Goal: Transaction & Acquisition: Purchase product/service

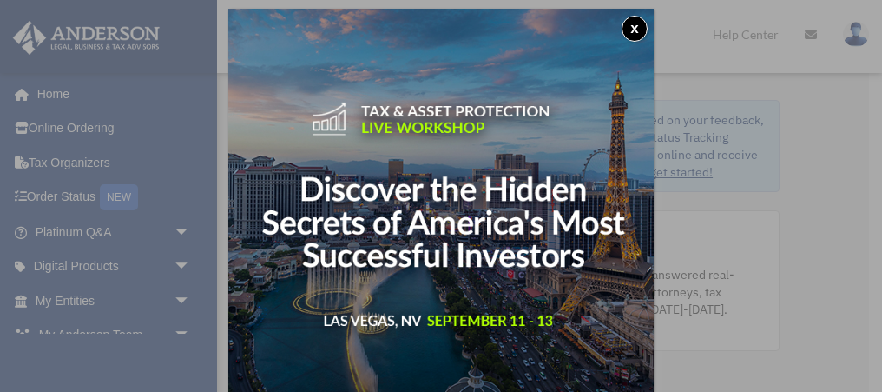
scroll to position [9, 0]
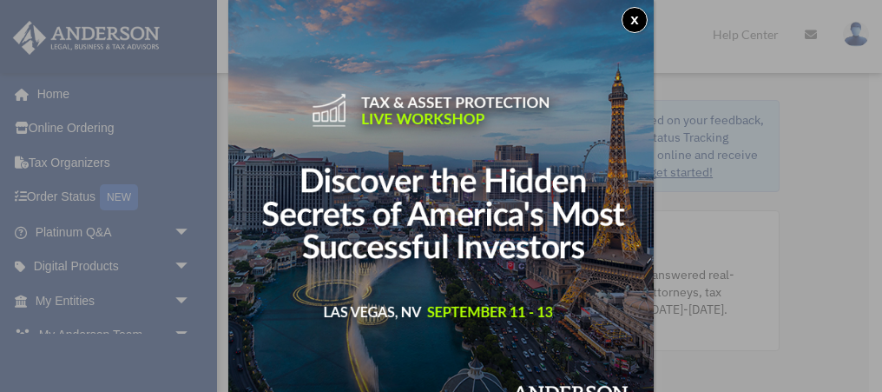
click at [630, 20] on button "x" at bounding box center [635, 20] width 26 height 26
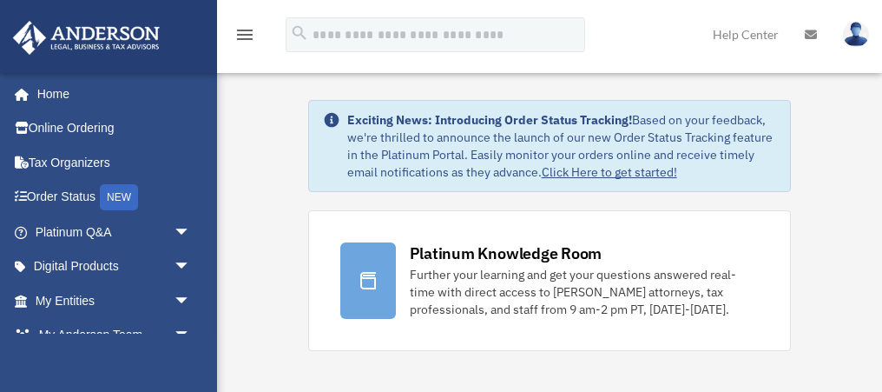
click at [447, 156] on div "Exciting News: Introducing Order Status Tracking! Based on your feedback, we're…" at bounding box center [562, 145] width 430 height 69
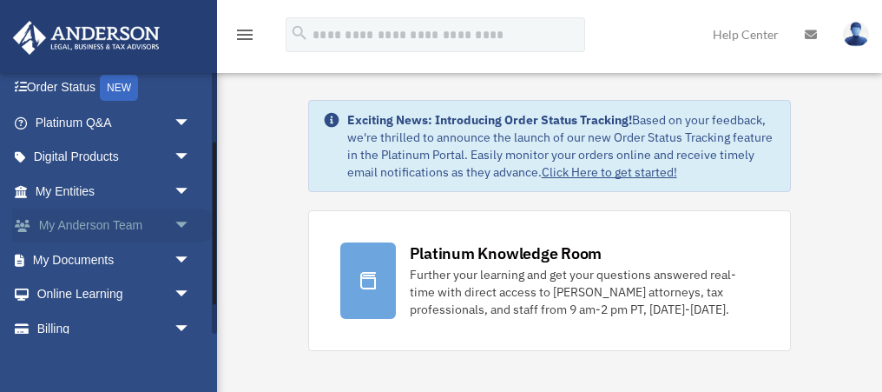
scroll to position [113, 0]
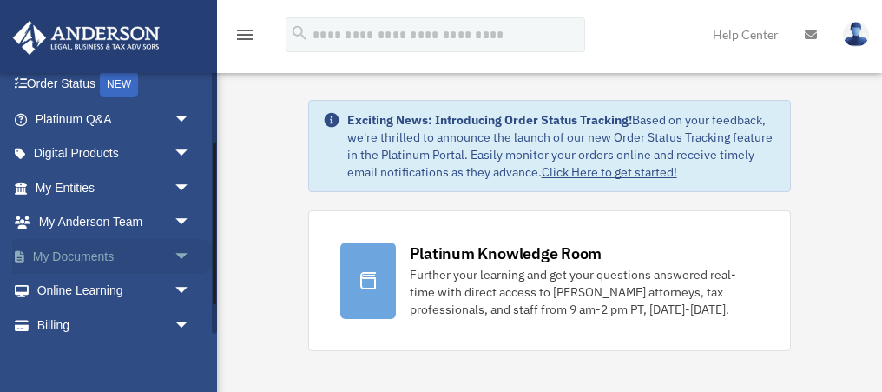
click at [102, 256] on link "My Documents arrow_drop_down" at bounding box center [114, 256] width 205 height 35
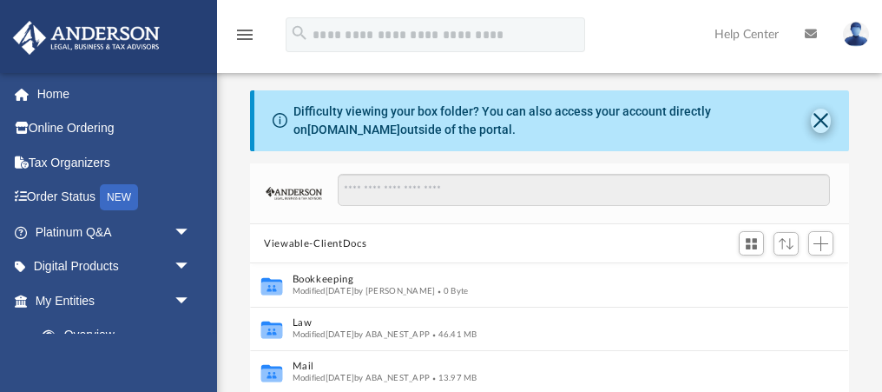
scroll to position [394, 598]
click at [825, 118] on button "Close" at bounding box center [821, 121] width 20 height 24
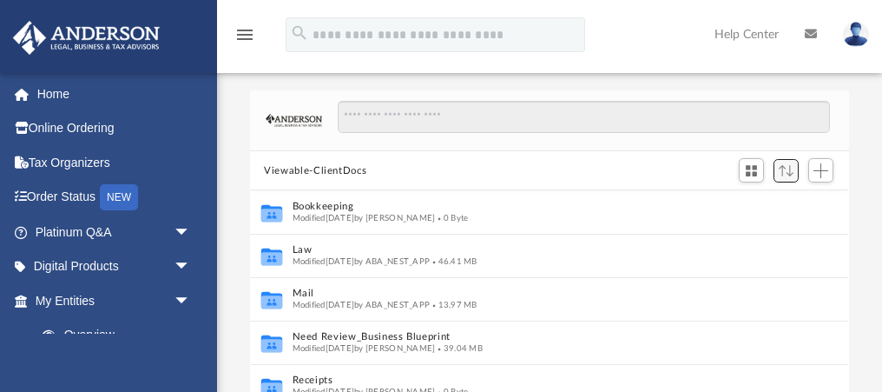
click at [786, 172] on span "Sort" at bounding box center [786, 170] width 15 height 11
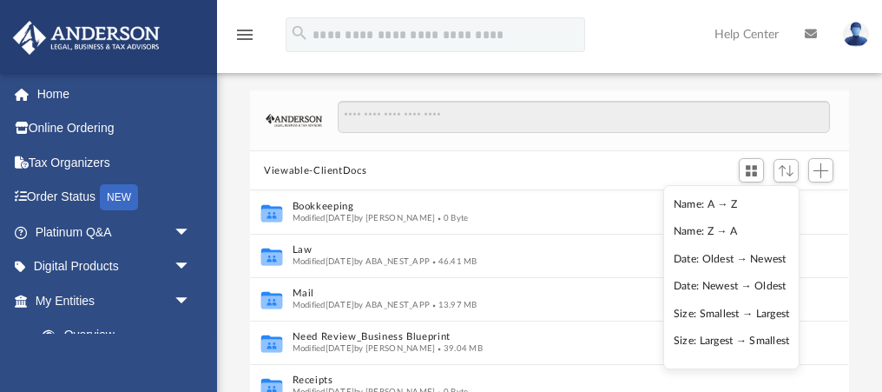
click at [705, 286] on li "Date: Newest → Oldest" at bounding box center [732, 286] width 116 height 18
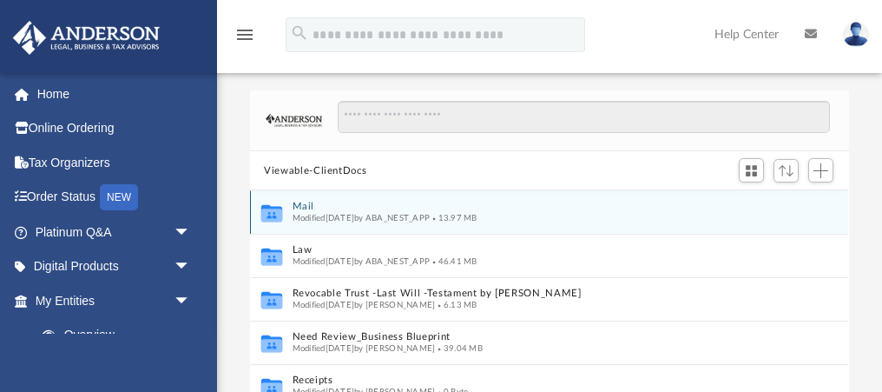
click at [300, 209] on button "Mail" at bounding box center [538, 206] width 490 height 11
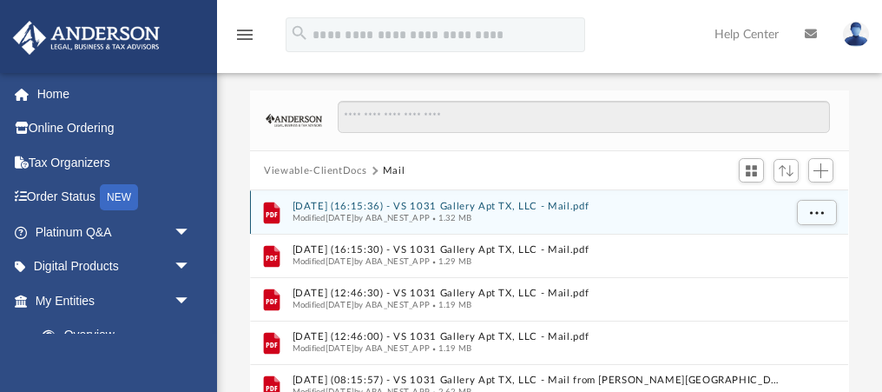
click at [412, 204] on button "2025.08.19 (16:15:36) - VS 1031 Gallery Apt TX, LLC - Mail.pdf" at bounding box center [538, 206] width 490 height 11
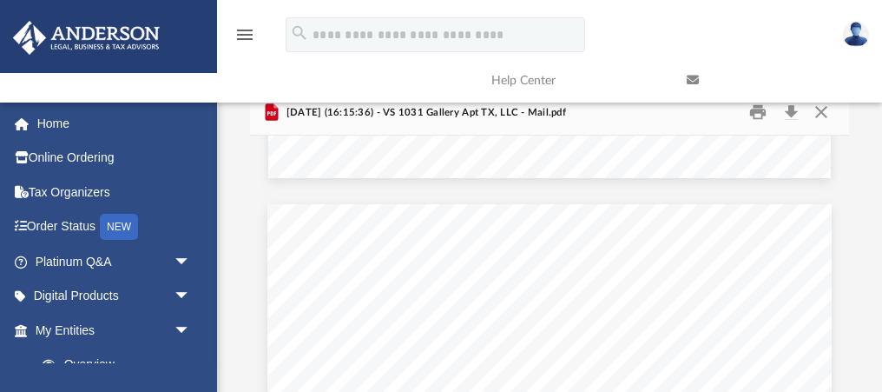
scroll to position [3877, 0]
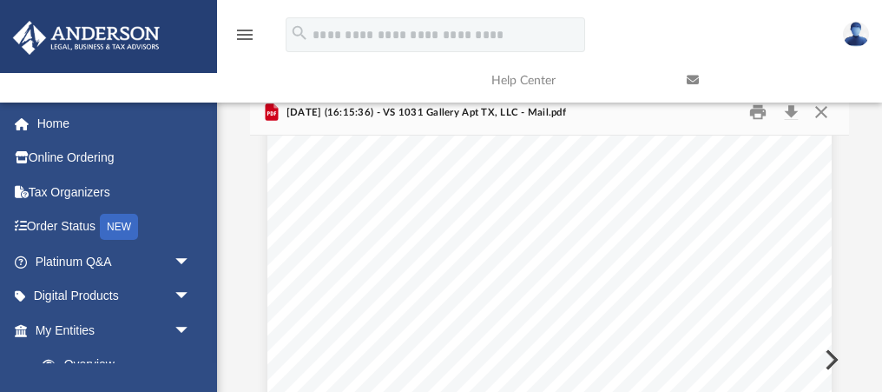
click at [824, 110] on link at bounding box center [771, 80] width 195 height 69
click at [791, 114] on link at bounding box center [771, 80] width 195 height 69
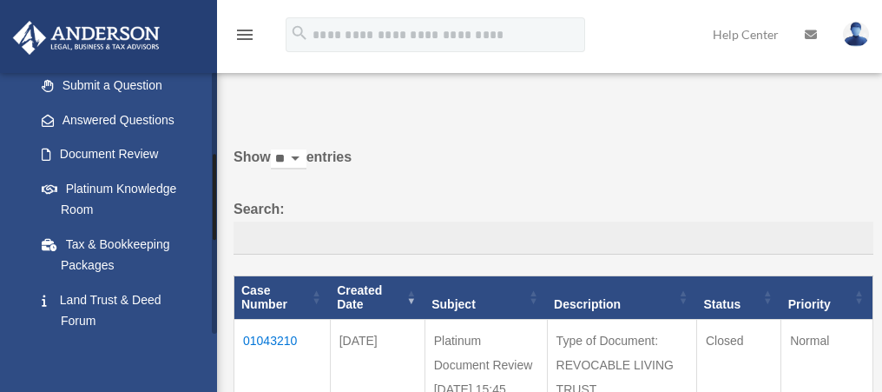
scroll to position [250, 0]
click at [94, 158] on link "Document Review" at bounding box center [120, 153] width 193 height 35
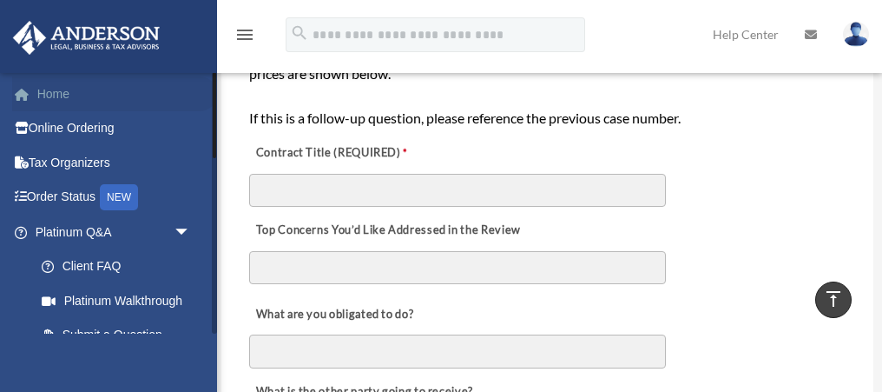
click at [51, 101] on link "Home" at bounding box center [114, 93] width 205 height 35
click at [177, 228] on span "arrow_drop_down" at bounding box center [191, 232] width 35 height 36
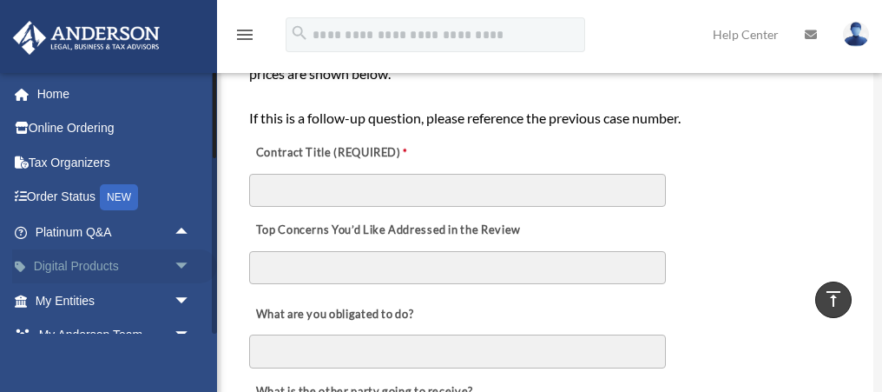
scroll to position [52, 0]
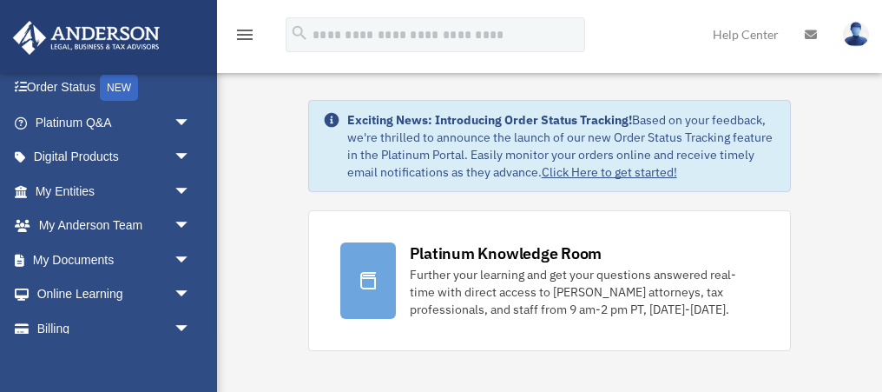
scroll to position [155, 0]
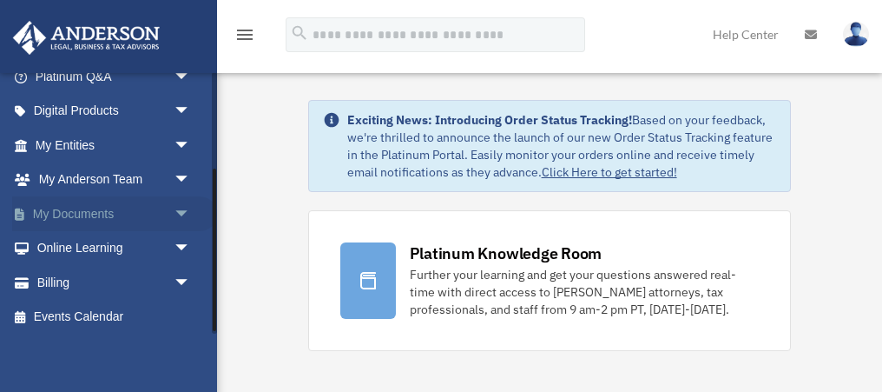
click at [76, 218] on link "My Documents arrow_drop_down" at bounding box center [114, 213] width 205 height 35
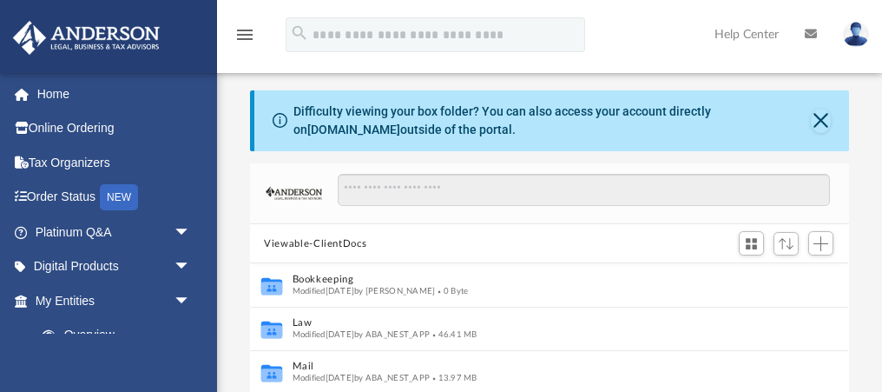
scroll to position [394, 598]
click at [821, 118] on button "Close" at bounding box center [821, 121] width 20 height 24
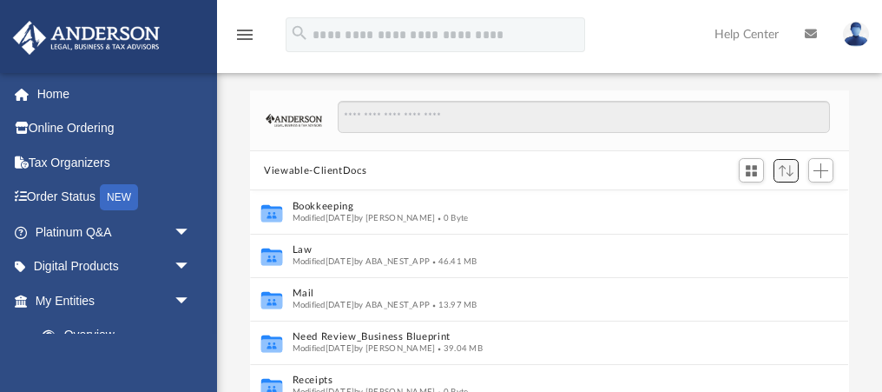
click at [798, 166] on button "Sort" at bounding box center [786, 170] width 26 height 23
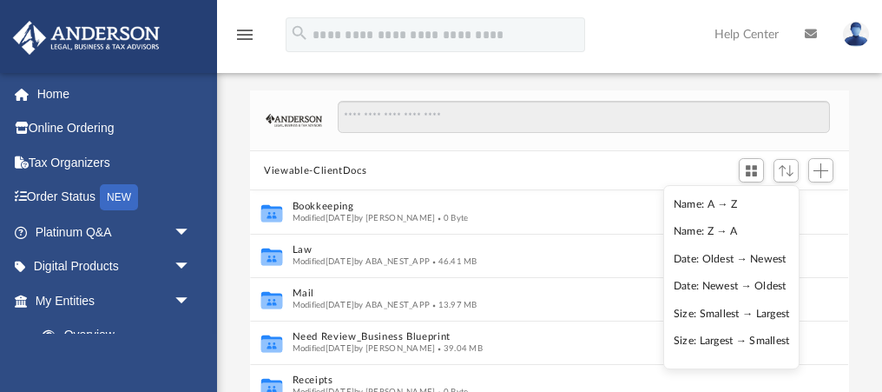
click at [716, 280] on li "Date: Newest → Oldest" at bounding box center [732, 286] width 116 height 18
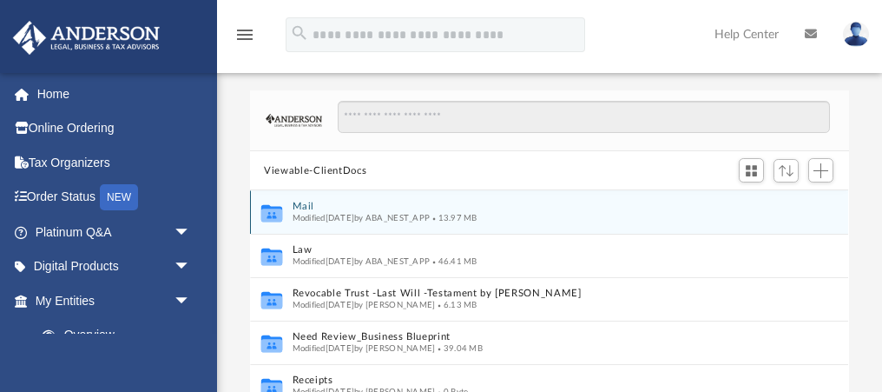
click at [302, 204] on button "Mail" at bounding box center [538, 206] width 490 height 11
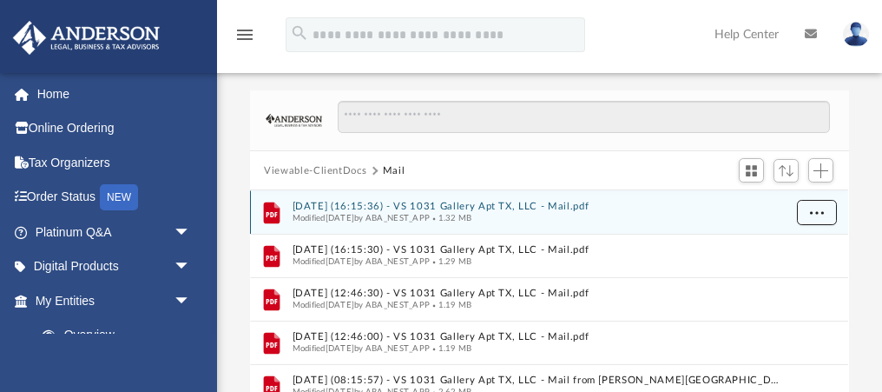
click at [817, 214] on span "More options" at bounding box center [817, 212] width 14 height 10
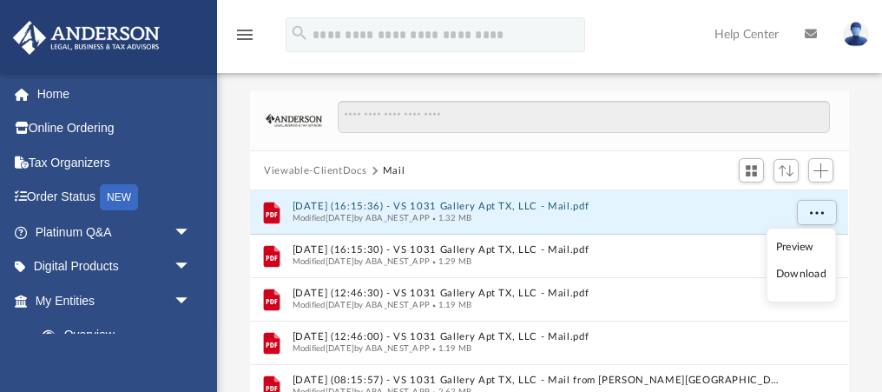
click at [792, 271] on li "Download" at bounding box center [801, 274] width 50 height 18
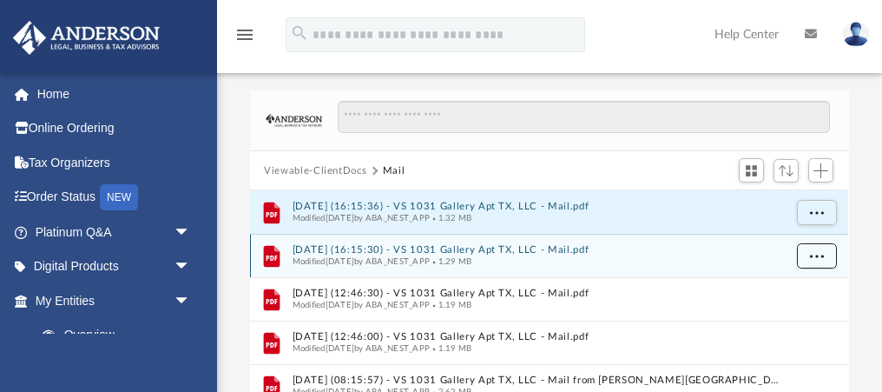
click at [813, 256] on span "More options" at bounding box center [817, 256] width 14 height 10
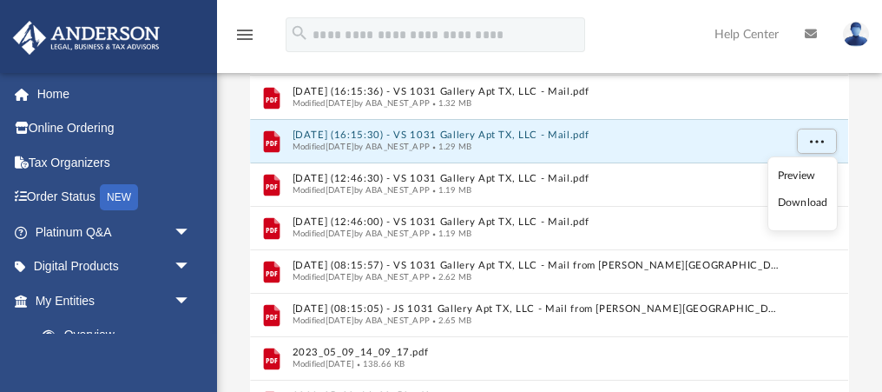
scroll to position [128, 0]
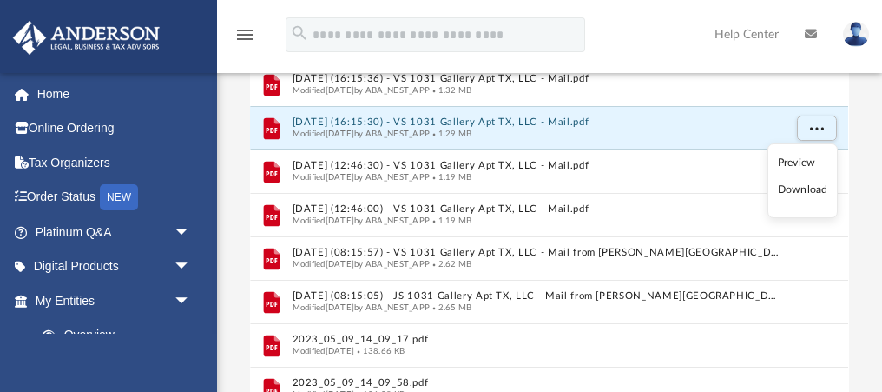
click at [793, 188] on li "Download" at bounding box center [803, 190] width 50 height 18
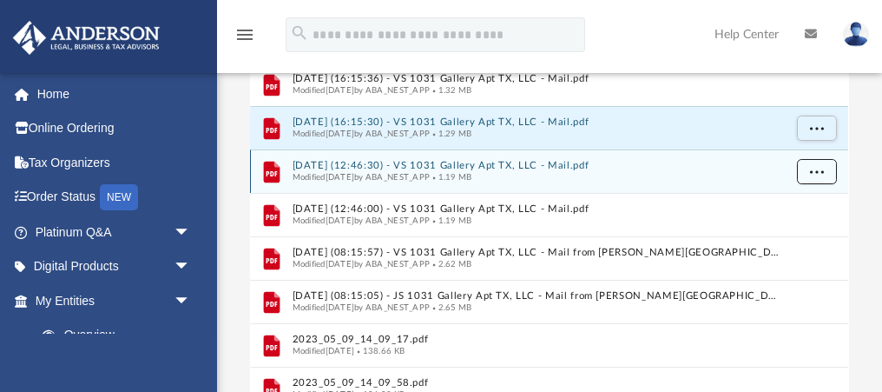
click at [814, 170] on span "More options" at bounding box center [817, 172] width 14 height 10
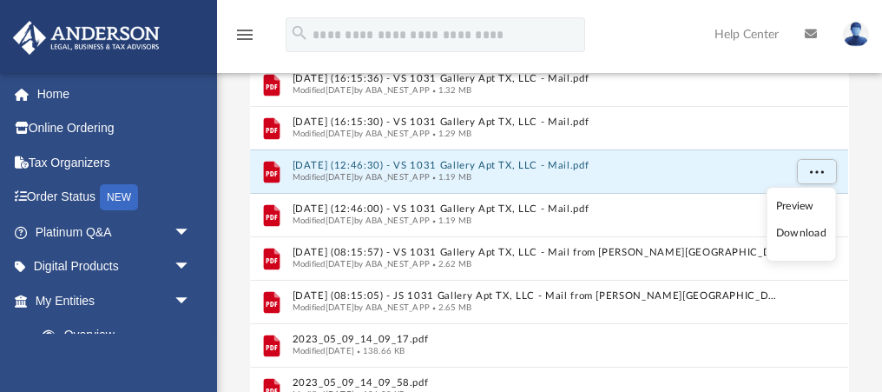
click at [788, 234] on li "Download" at bounding box center [801, 233] width 50 height 18
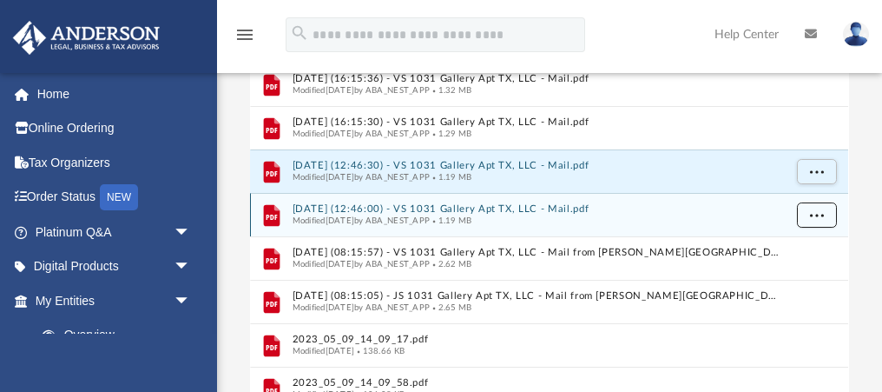
click at [814, 212] on span "More options" at bounding box center [817, 215] width 14 height 10
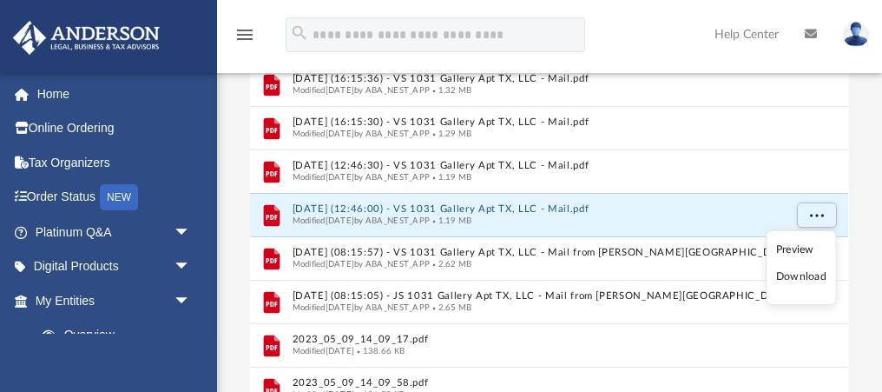
click at [793, 275] on li "Download" at bounding box center [801, 276] width 50 height 18
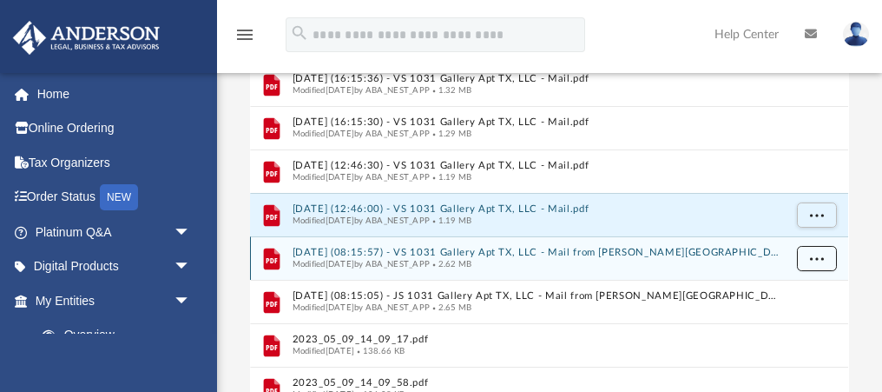
click at [821, 255] on span "More options" at bounding box center [817, 258] width 14 height 10
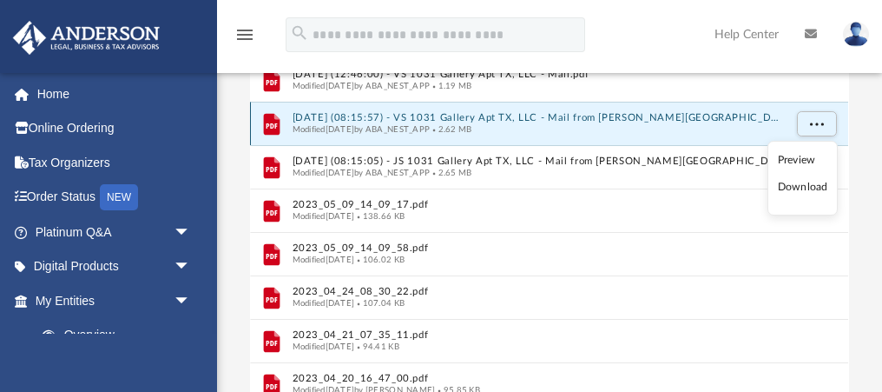
scroll to position [138, 0]
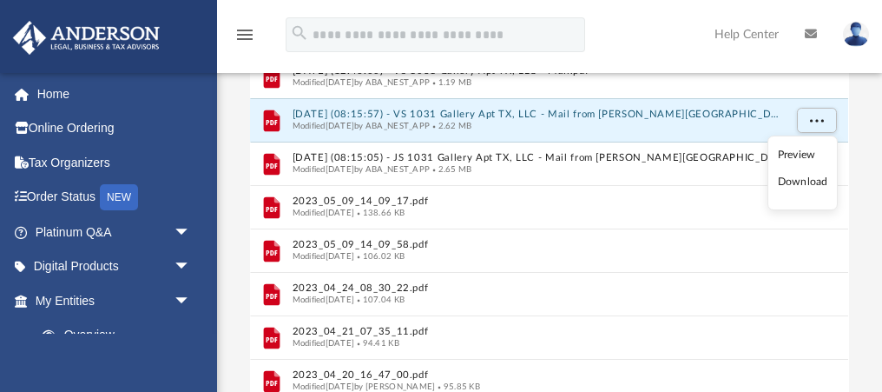
click at [797, 181] on li "Download" at bounding box center [803, 182] width 50 height 18
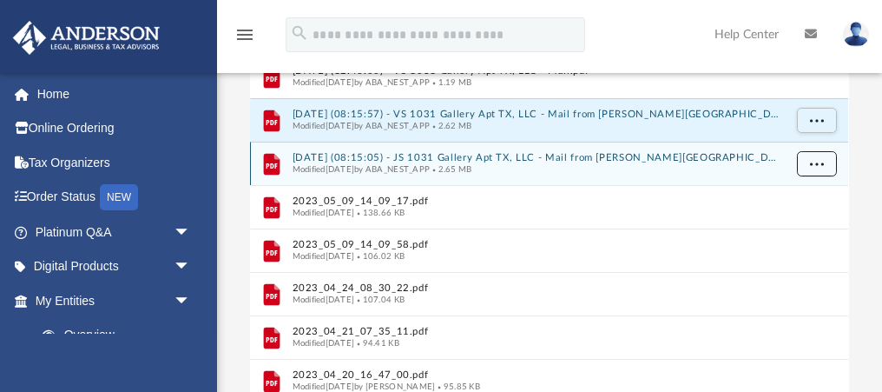
click at [817, 163] on span "More options" at bounding box center [817, 164] width 14 height 10
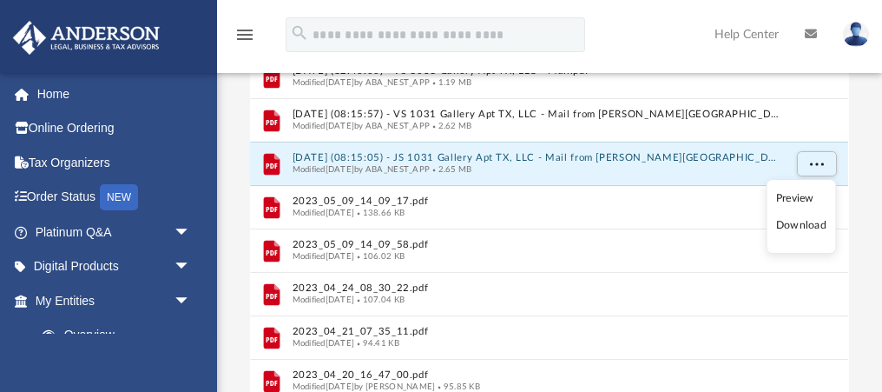
click at [793, 229] on li "Download" at bounding box center [801, 225] width 50 height 18
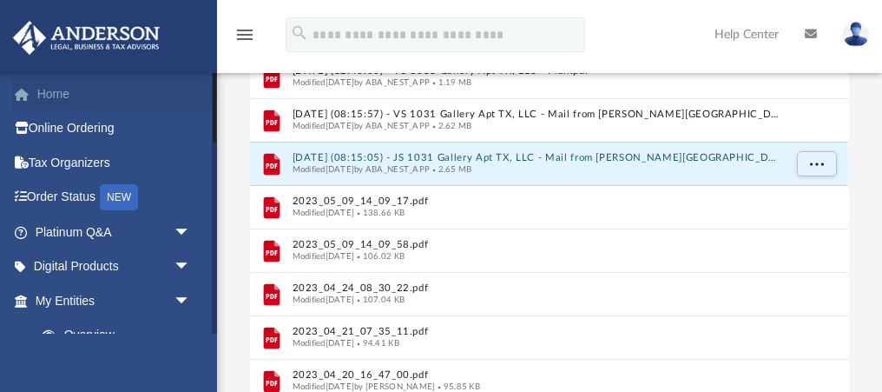
click at [61, 89] on link "Home" at bounding box center [114, 93] width 205 height 35
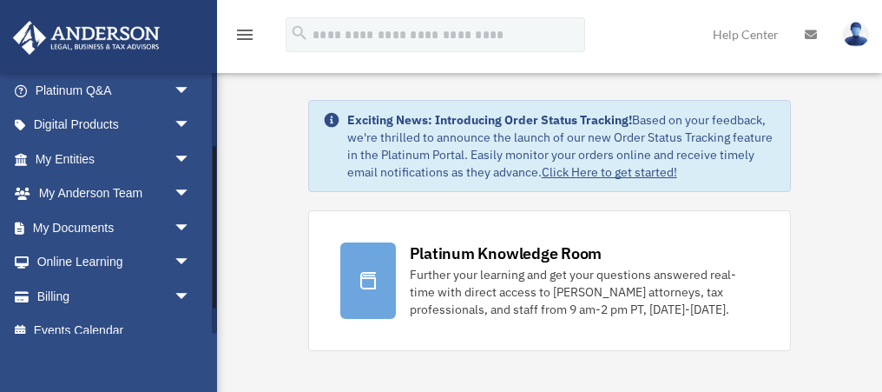
scroll to position [160, 0]
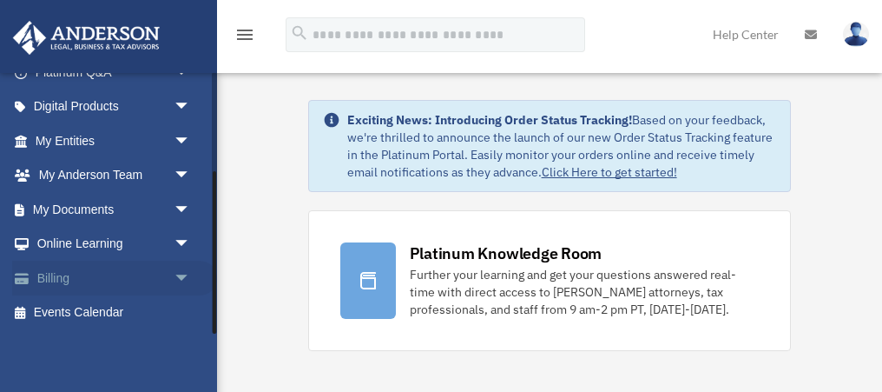
click at [57, 274] on link "Billing arrow_drop_down" at bounding box center [114, 277] width 205 height 35
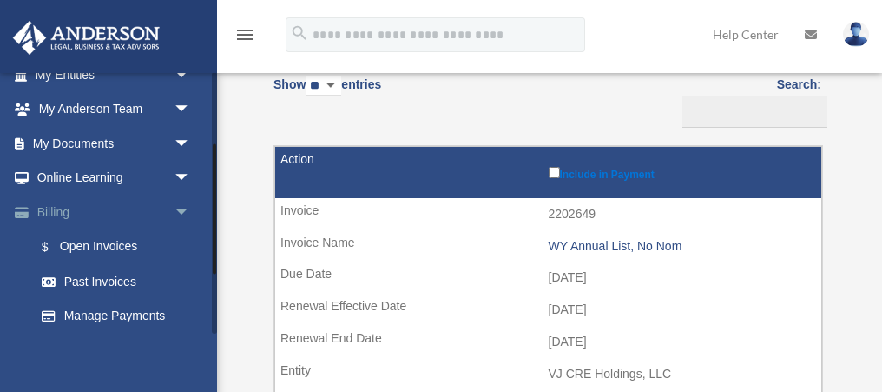
scroll to position [232, 0]
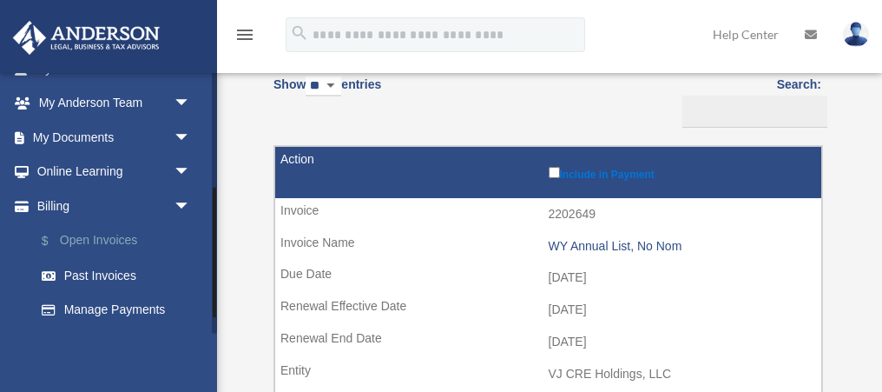
click at [97, 239] on link "$ Open Invoices" at bounding box center [120, 241] width 193 height 36
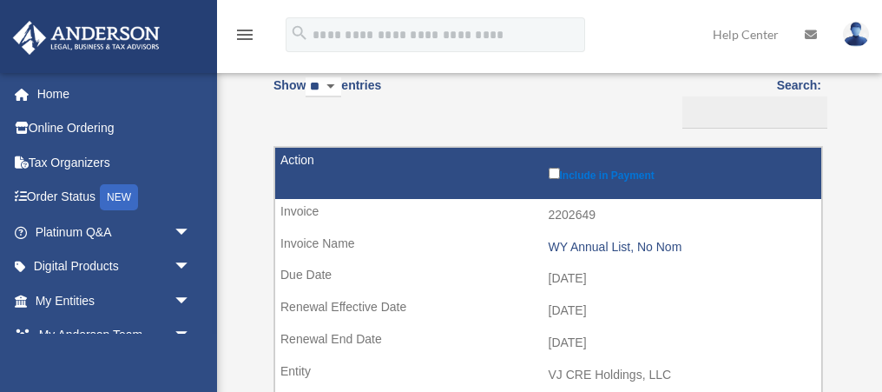
scroll to position [221, 0]
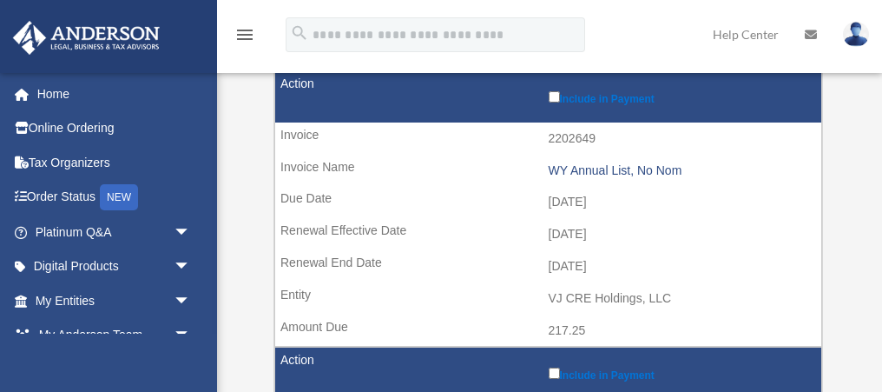
click at [581, 140] on td "2202649" at bounding box center [548, 138] width 546 height 33
click at [583, 201] on td "[DATE]" at bounding box center [548, 202] width 546 height 33
click at [583, 201] on td "2025-09-10" at bounding box center [548, 202] width 546 height 33
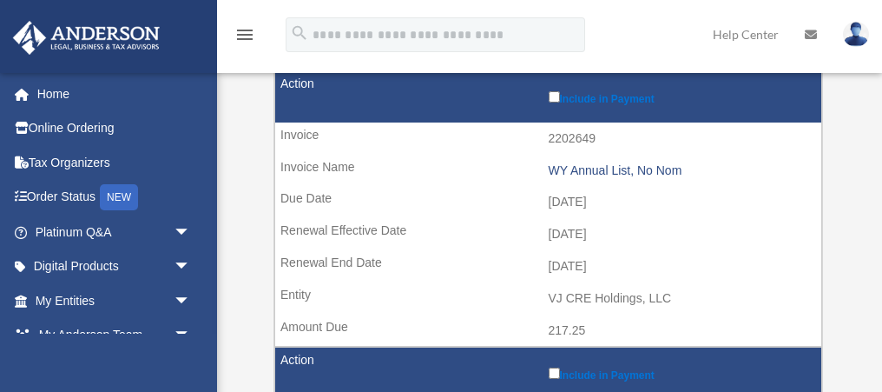
click at [583, 201] on td "2025-09-10" at bounding box center [548, 202] width 546 height 33
click at [585, 228] on td "2025-10-01" at bounding box center [548, 234] width 546 height 33
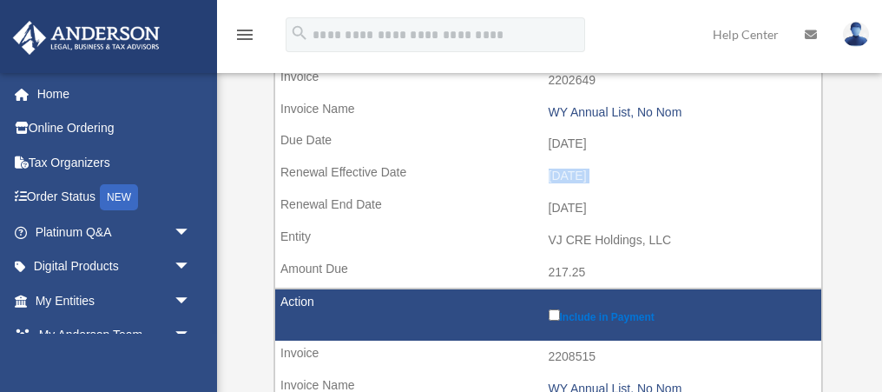
scroll to position [282, 0]
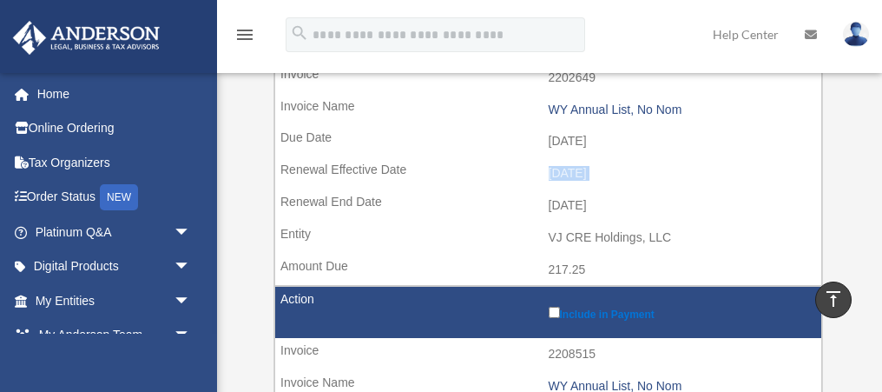
click at [582, 240] on td "VJ CRE Holdings, LLC" at bounding box center [548, 237] width 546 height 33
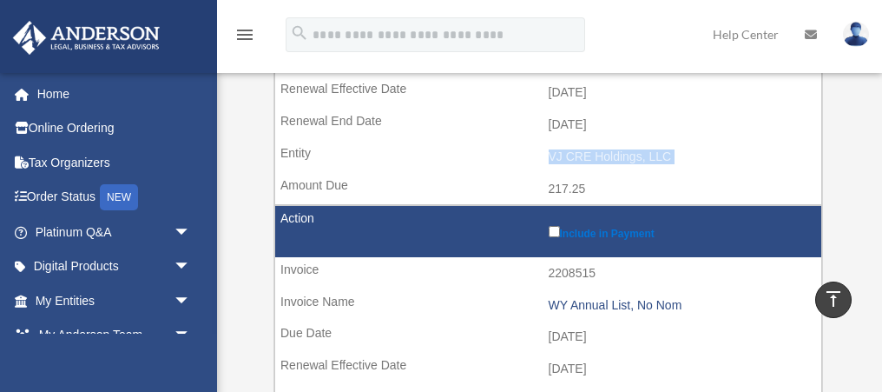
scroll to position [413, 0]
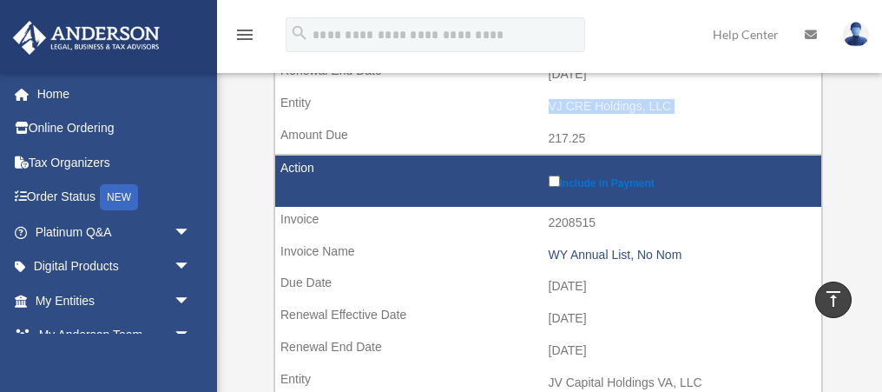
click at [582, 226] on td "2208515" at bounding box center [548, 223] width 546 height 33
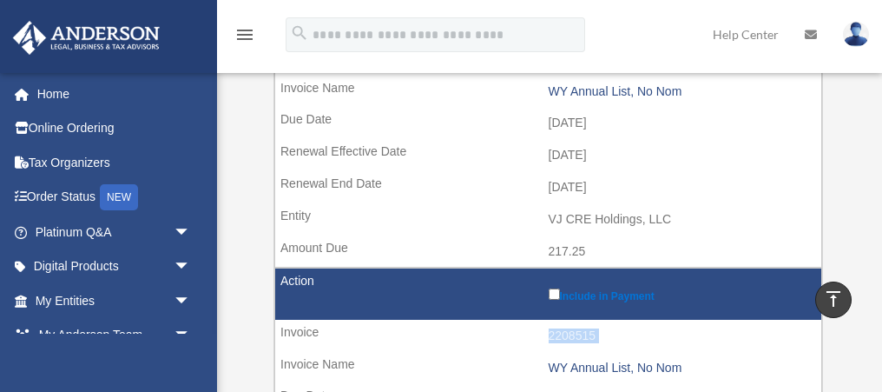
scroll to position [284, 0]
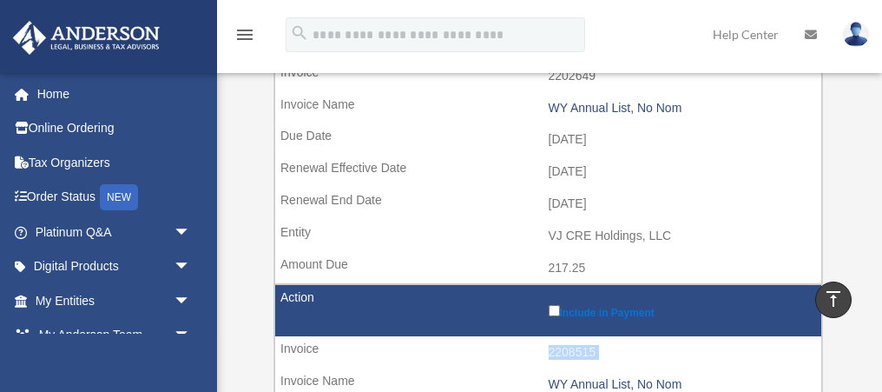
click at [579, 234] on td "VJ CRE Holdings, LLC" at bounding box center [548, 236] width 546 height 33
click at [615, 234] on td "VJ CRE Holdings, LLC" at bounding box center [548, 236] width 546 height 33
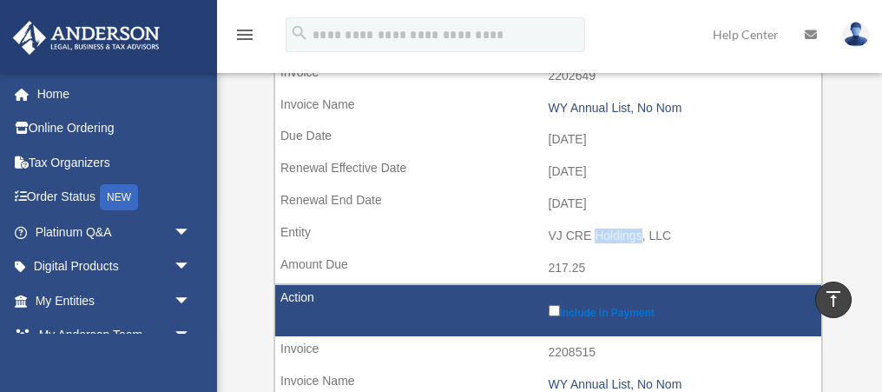
click at [615, 234] on td "VJ CRE Holdings, LLC" at bounding box center [548, 236] width 546 height 33
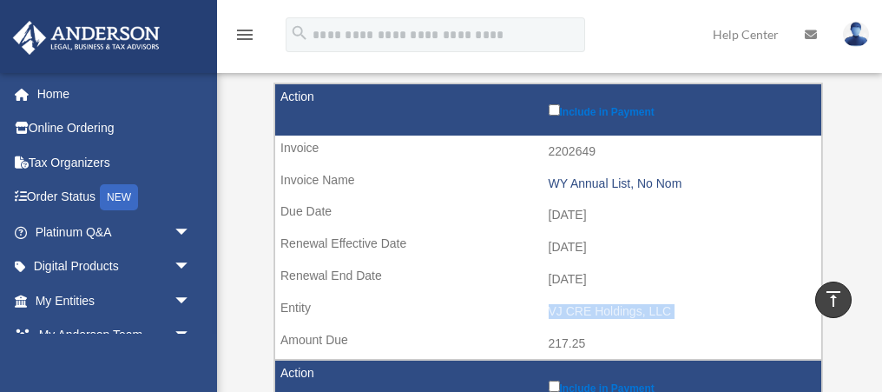
scroll to position [207, 0]
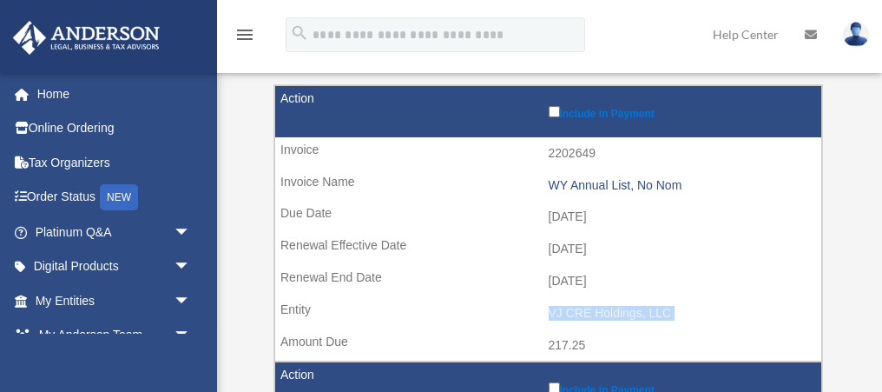
click at [578, 155] on td "2202649" at bounding box center [548, 153] width 546 height 33
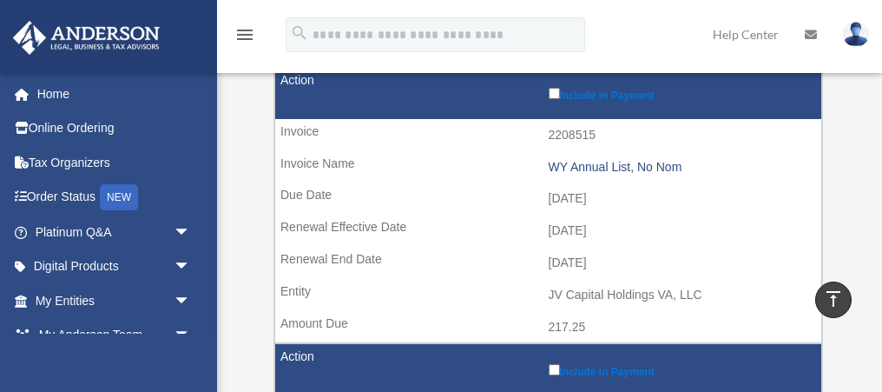
scroll to position [523, 0]
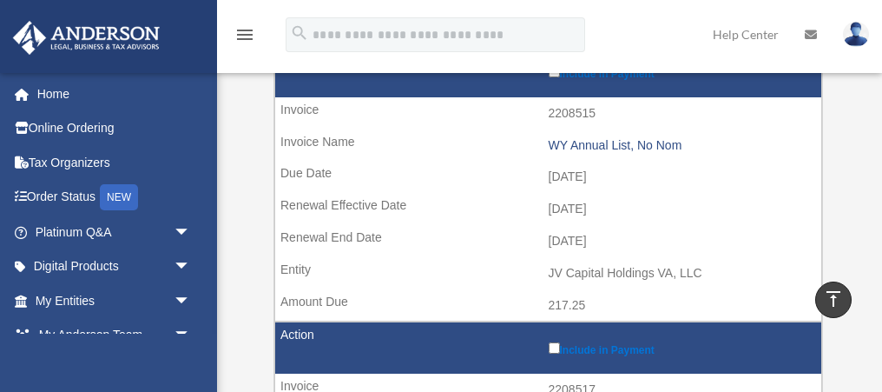
click at [582, 176] on td "2025-09-10" at bounding box center [548, 177] width 546 height 33
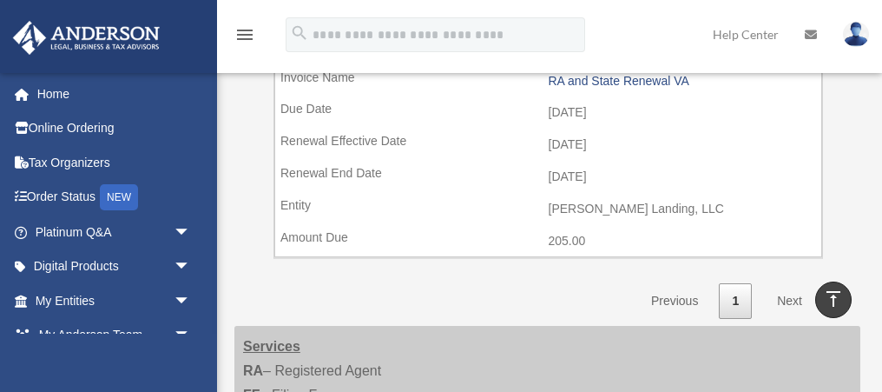
scroll to position [879, 0]
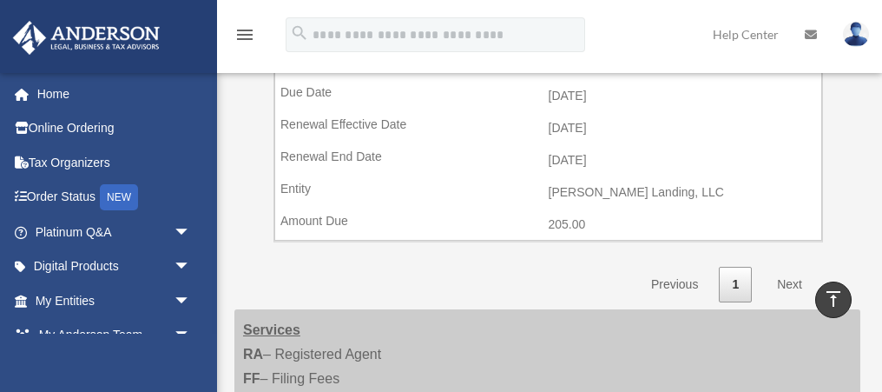
click at [592, 190] on td "VJ Cavalier Landing, LLC" at bounding box center [548, 192] width 546 height 33
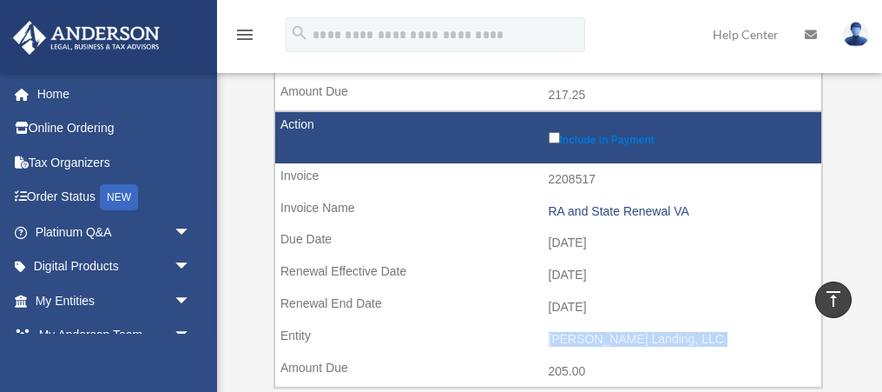
scroll to position [727, 0]
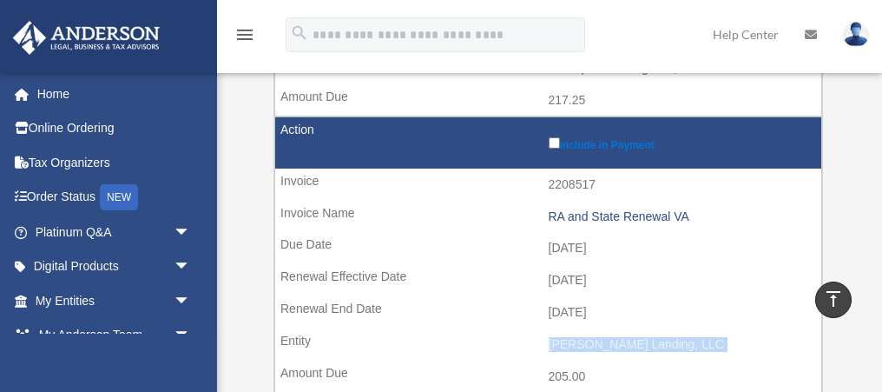
click at [573, 186] on td "2208517" at bounding box center [548, 184] width 546 height 33
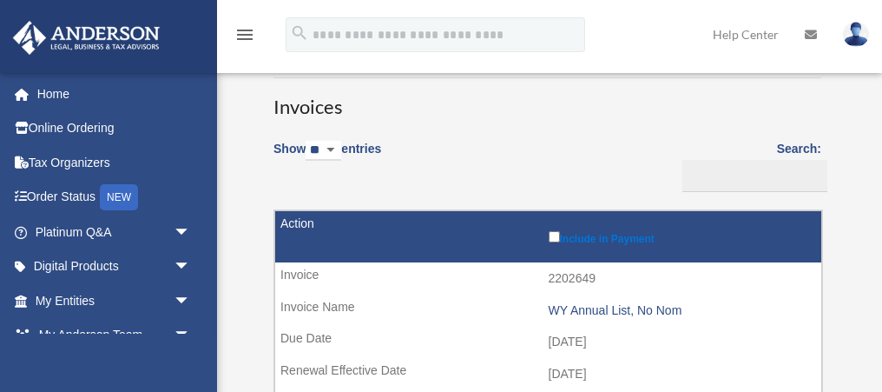
scroll to position [19, 0]
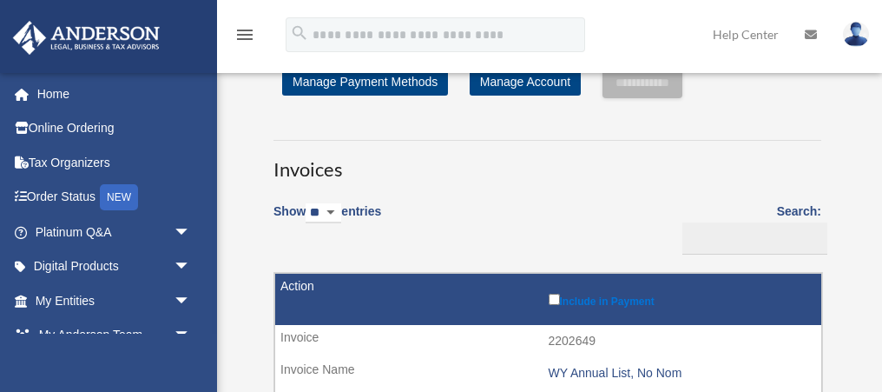
click at [329, 210] on select "** ** ** ***" at bounding box center [324, 213] width 36 height 20
select select "**"
click at [309, 203] on select "** ** ** ***" at bounding box center [324, 213] width 36 height 20
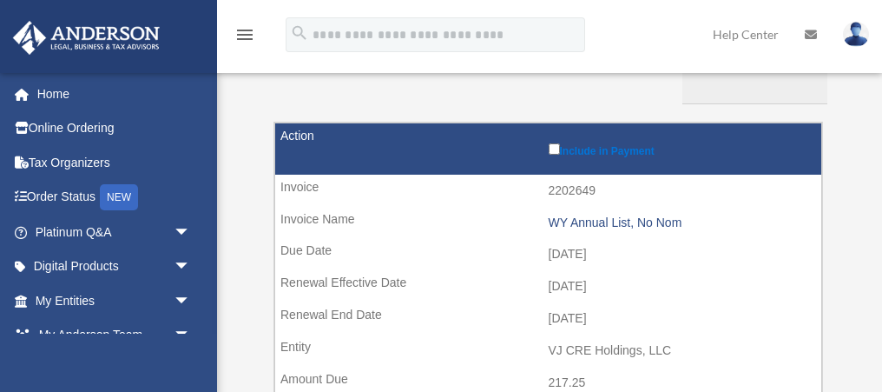
scroll to position [173, 0]
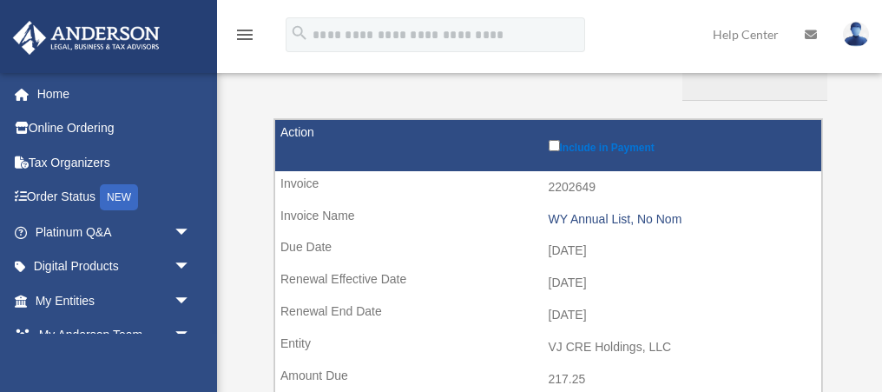
click at [580, 187] on td "2202649" at bounding box center [548, 187] width 546 height 33
click at [573, 242] on td "2025-09-10" at bounding box center [548, 250] width 546 height 33
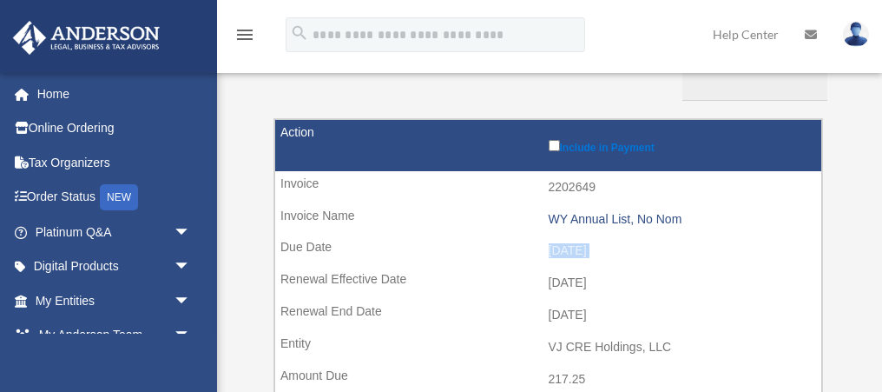
scroll to position [214, 0]
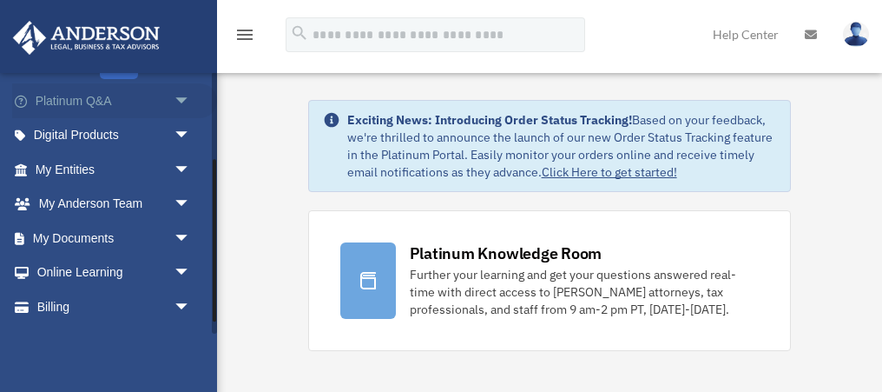
scroll to position [160, 0]
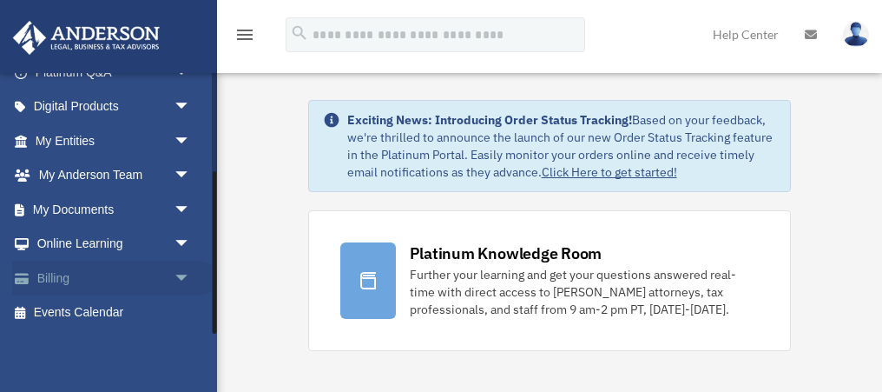
click at [183, 276] on span "arrow_drop_down" at bounding box center [191, 278] width 35 height 36
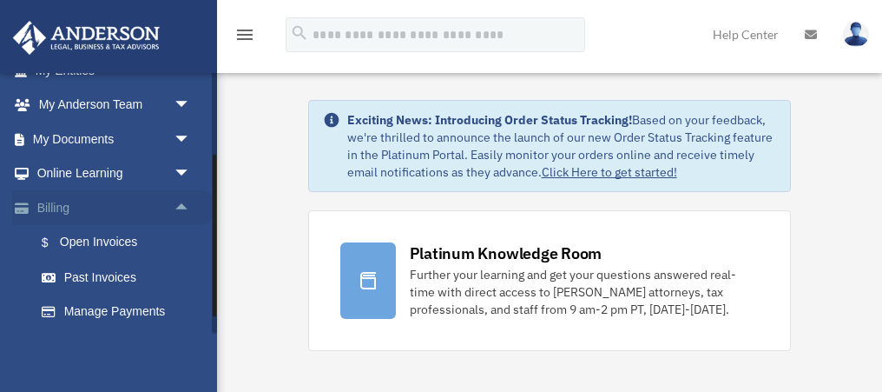
scroll to position [234, 0]
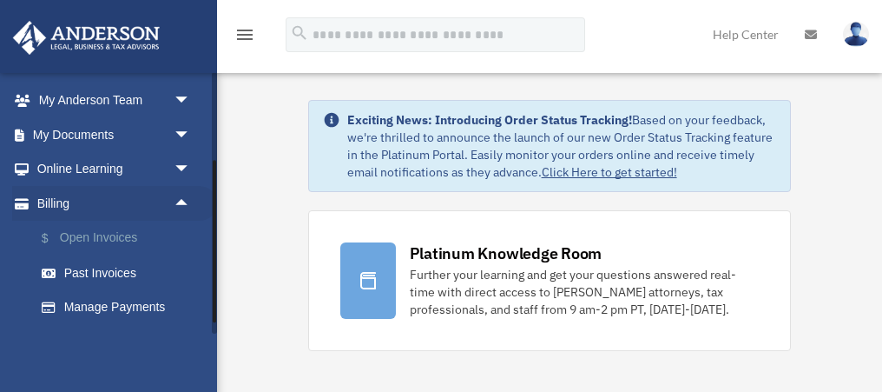
click at [101, 233] on link "$ Open Invoices" at bounding box center [120, 238] width 193 height 36
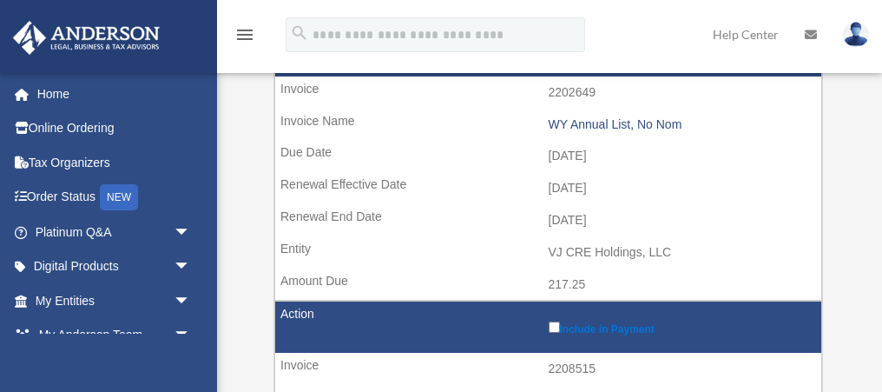
scroll to position [278, 0]
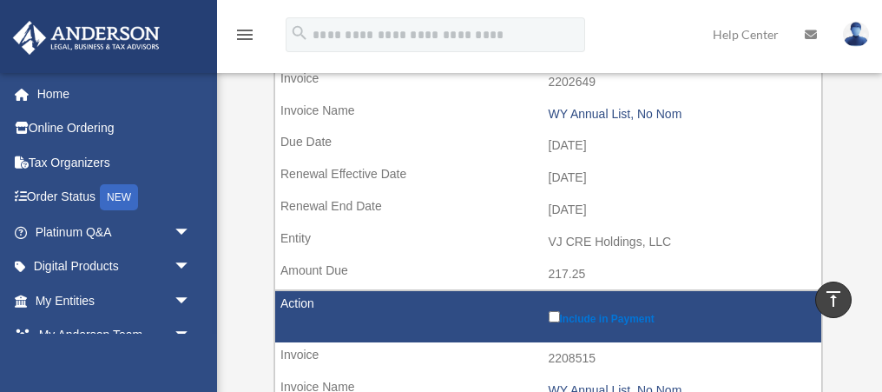
click at [619, 244] on td "VJ CRE Holdings, LLC" at bounding box center [548, 242] width 546 height 33
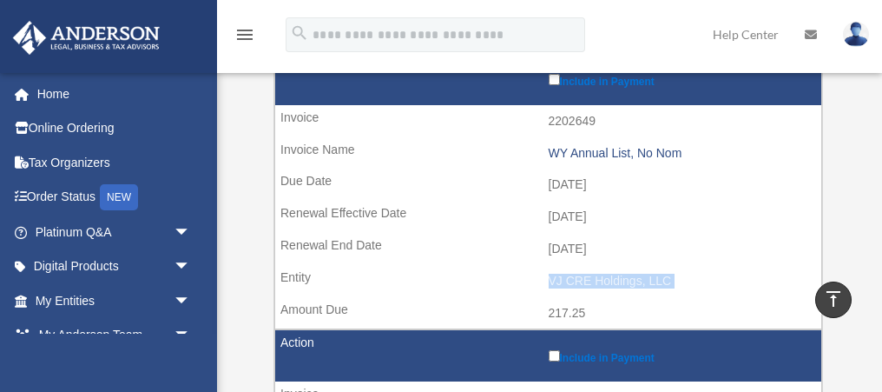
scroll to position [234, 0]
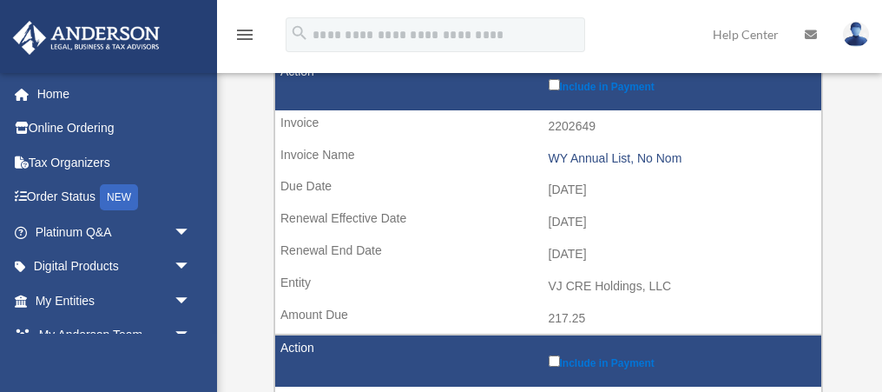
click at [559, 122] on td "2202649" at bounding box center [548, 126] width 546 height 33
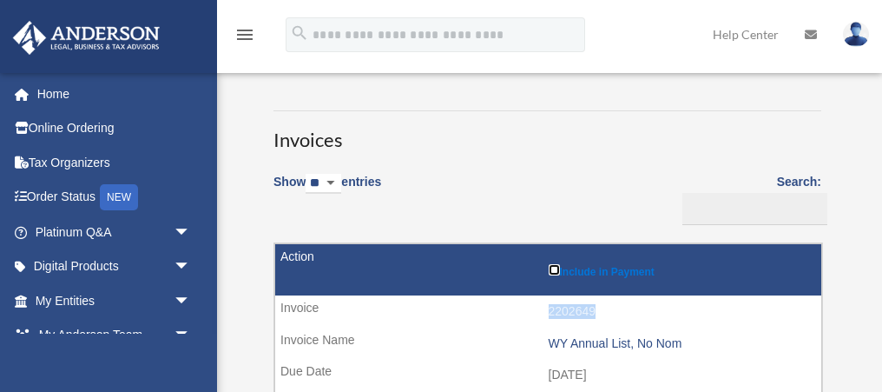
scroll to position [0, 0]
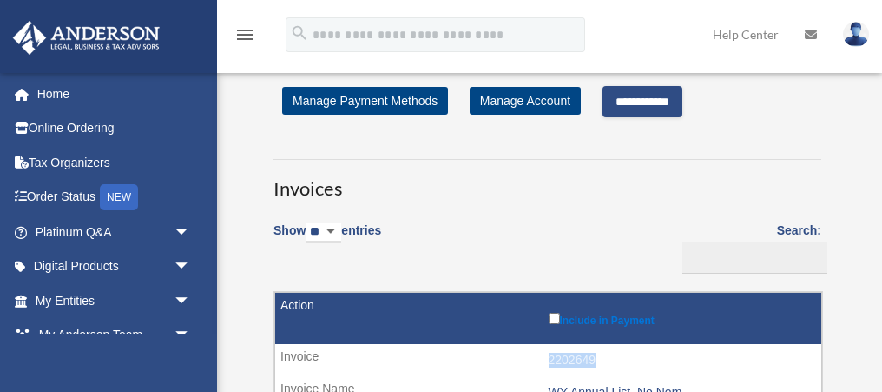
click at [649, 101] on input "**********" at bounding box center [642, 101] width 80 height 31
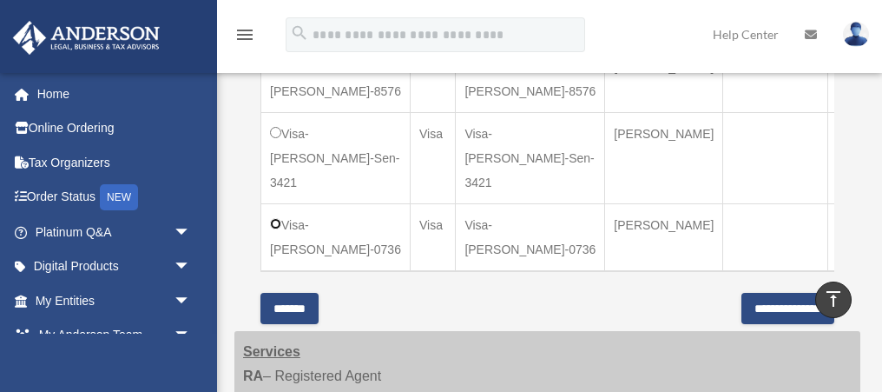
scroll to position [708, 0]
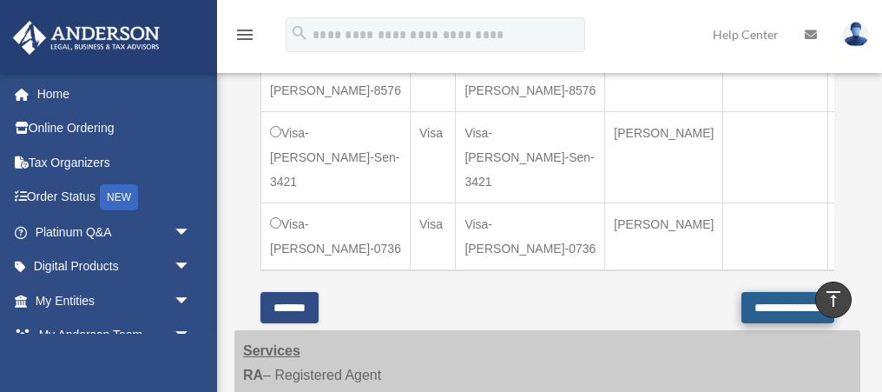
click at [752, 292] on input "**********" at bounding box center [787, 307] width 93 height 31
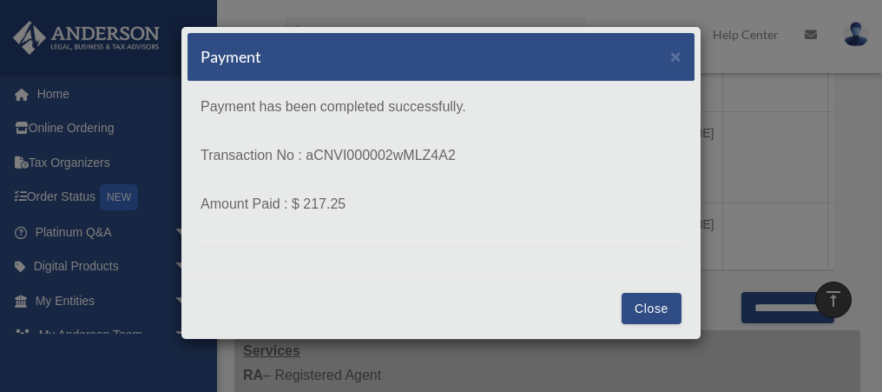
click at [644, 305] on button "Close" at bounding box center [652, 308] width 60 height 31
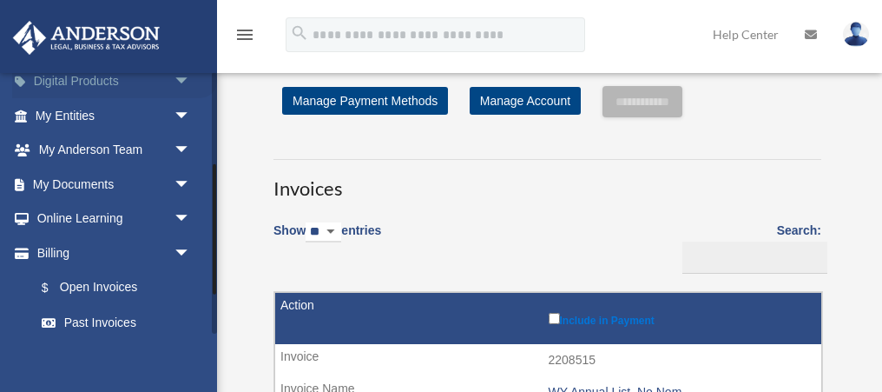
scroll to position [191, 0]
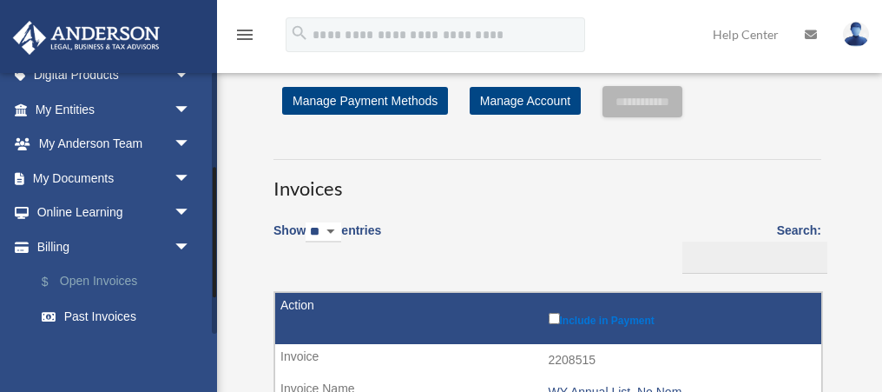
click at [93, 284] on link "$ Open Invoices" at bounding box center [120, 282] width 193 height 36
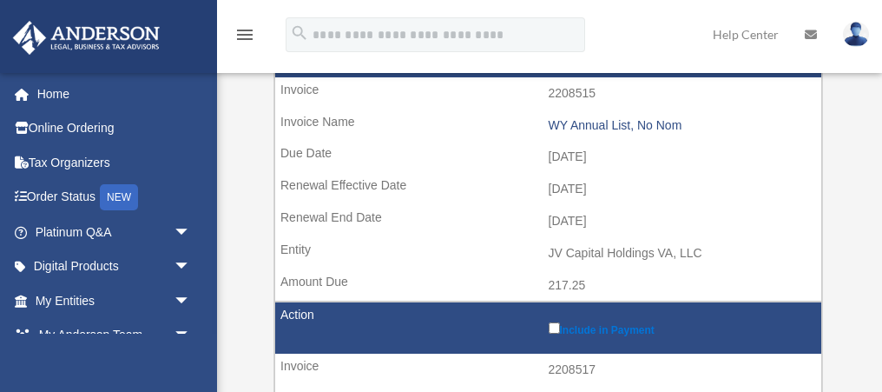
scroll to position [280, 0]
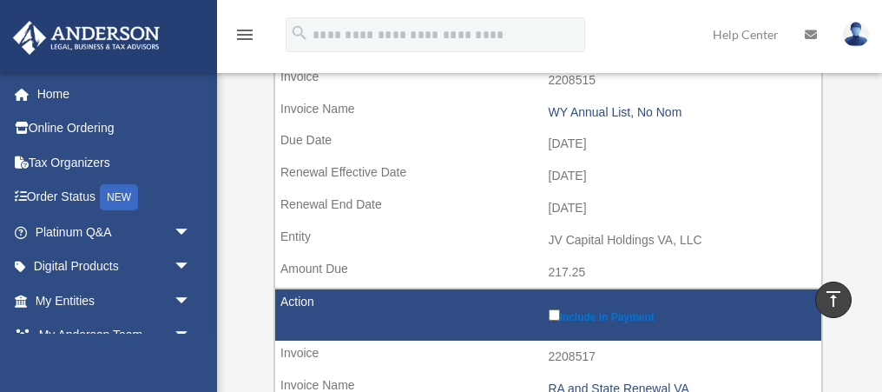
click at [553, 237] on td "JV Capital Holdings VA, LLC" at bounding box center [548, 240] width 546 height 33
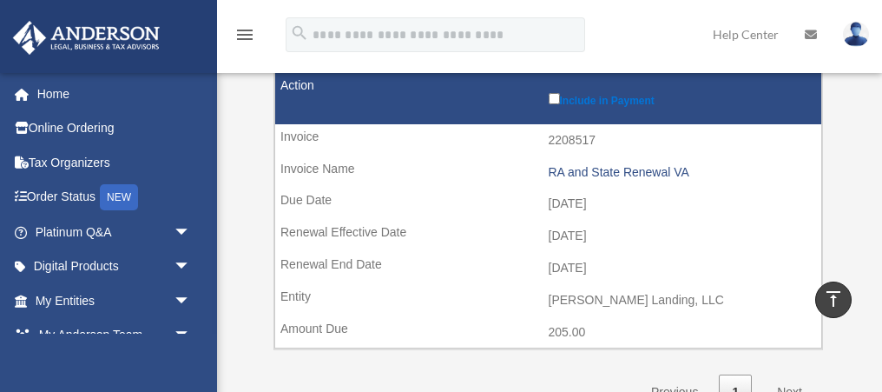
scroll to position [529, 0]
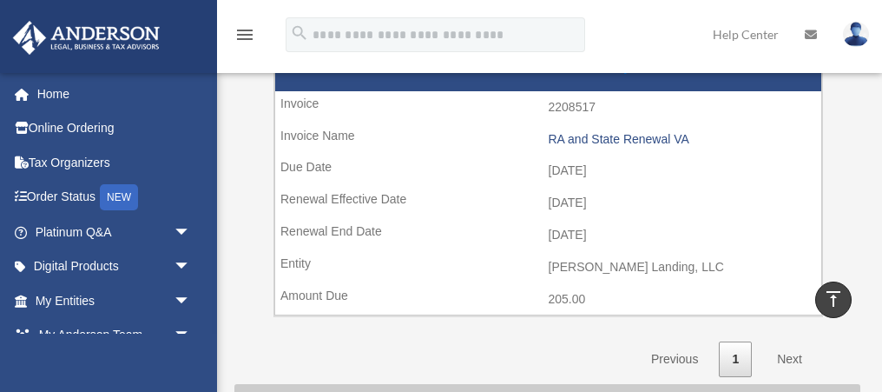
click at [556, 264] on td "[PERSON_NAME] Landing, LLC" at bounding box center [548, 267] width 546 height 33
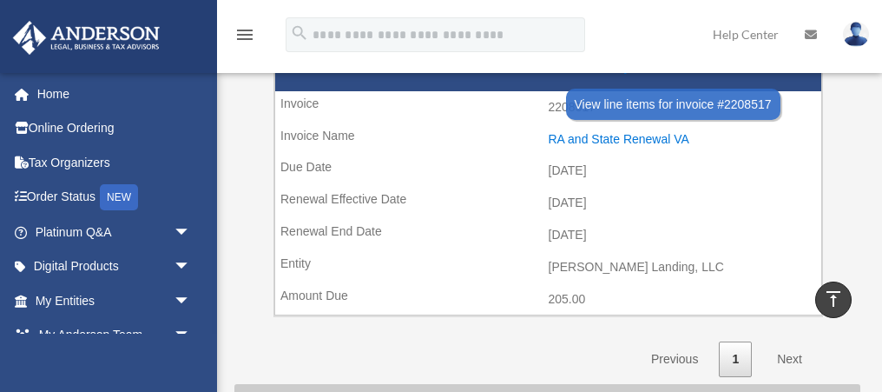
click at [599, 141] on div "RA and State Renewal VA" at bounding box center [681, 139] width 265 height 15
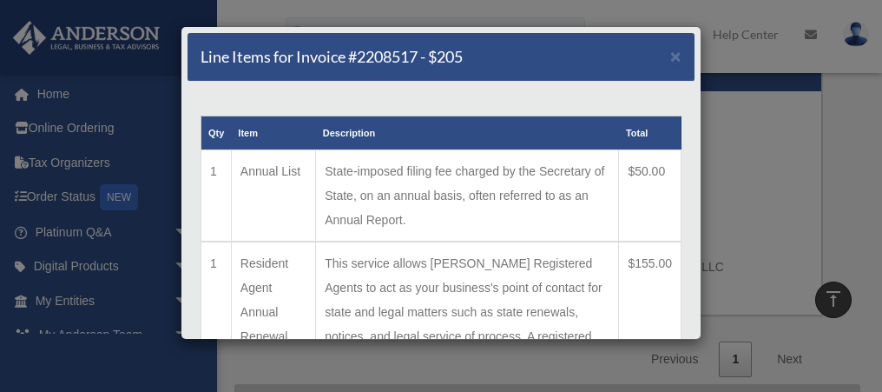
click at [396, 170] on td "State-imposed filing fee charged by the Secretary of State, on an annual basis,…" at bounding box center [467, 196] width 303 height 92
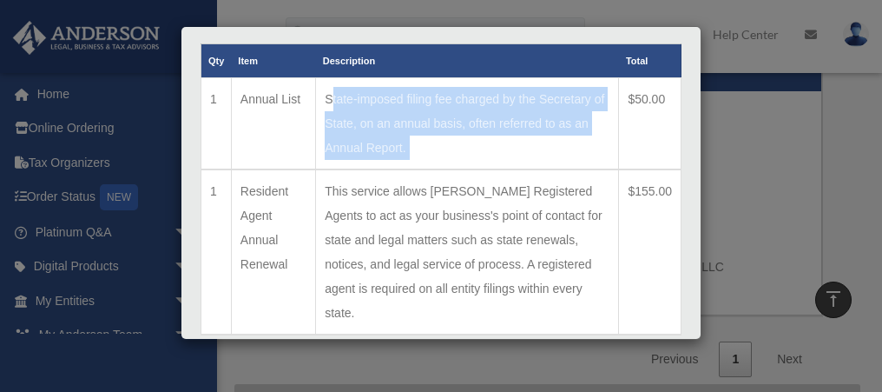
scroll to position [88, 0]
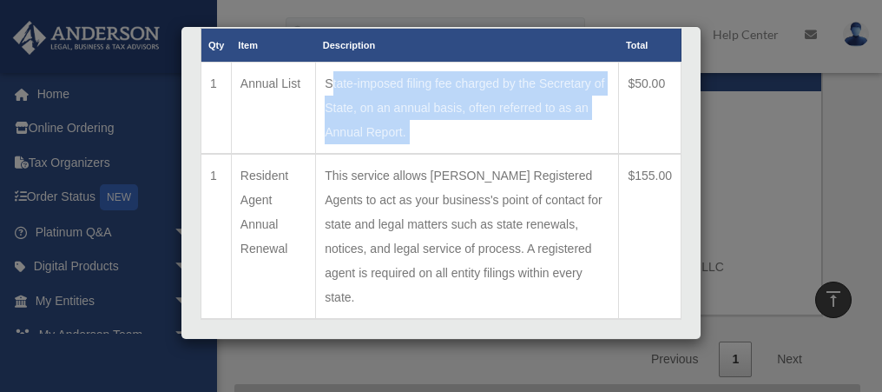
click at [444, 182] on td "This service allows [PERSON_NAME] Registered Agents to act as your business's p…" at bounding box center [467, 236] width 303 height 165
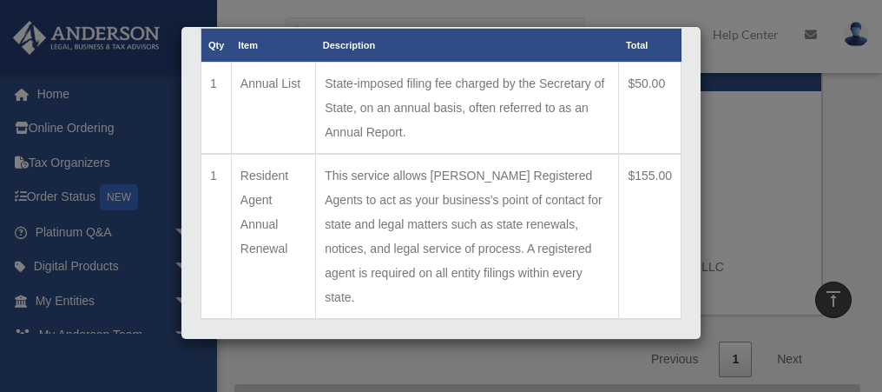
click at [444, 182] on td "This service allows [PERSON_NAME] Registered Agents to act as your business's p…" at bounding box center [467, 236] width 303 height 165
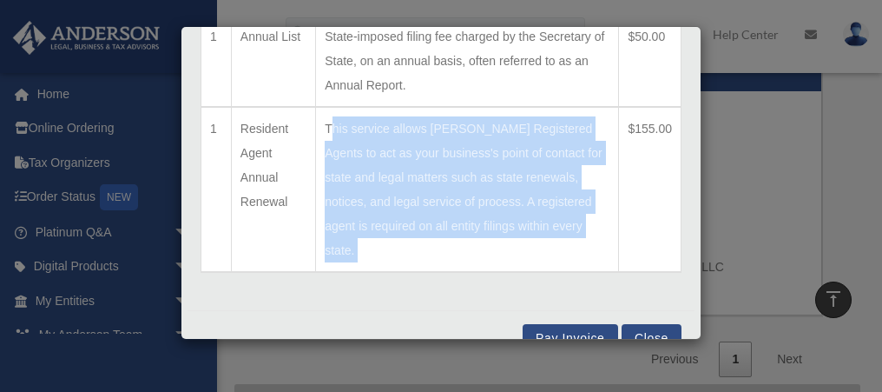
scroll to position [140, 0]
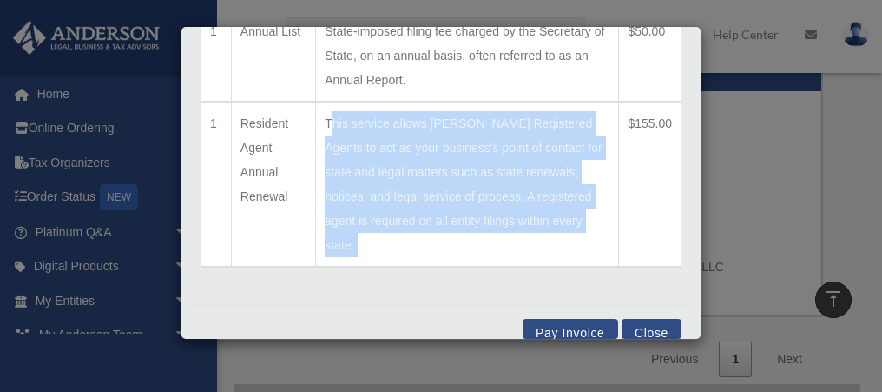
click at [580, 319] on button "Pay Invoice" at bounding box center [570, 329] width 95 height 20
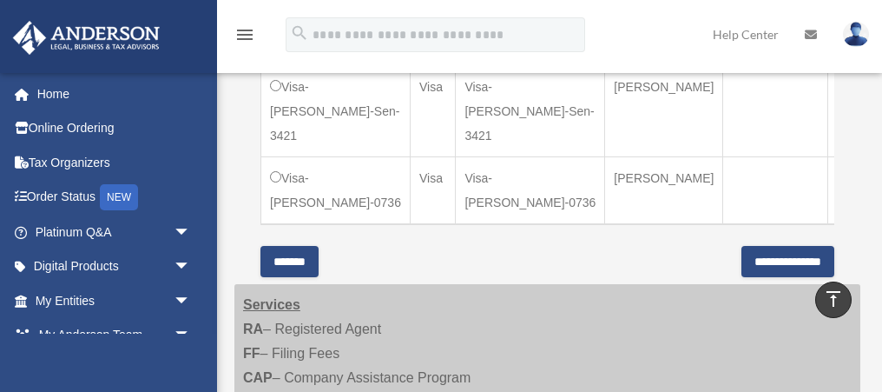
scroll to position [770, 0]
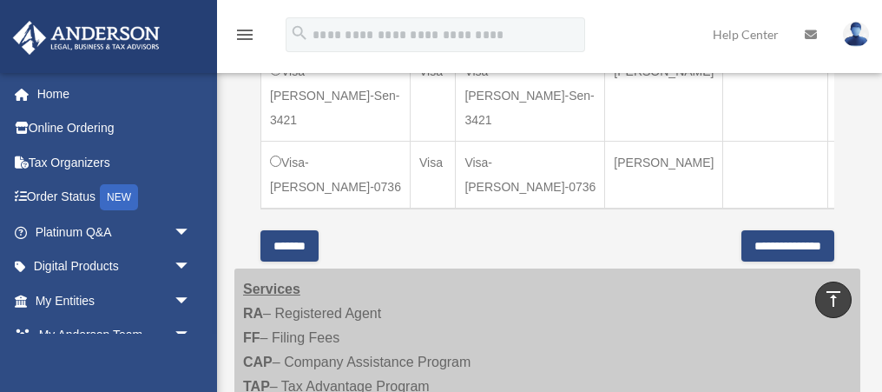
click at [319, 230] on input "*******" at bounding box center [289, 245] width 58 height 31
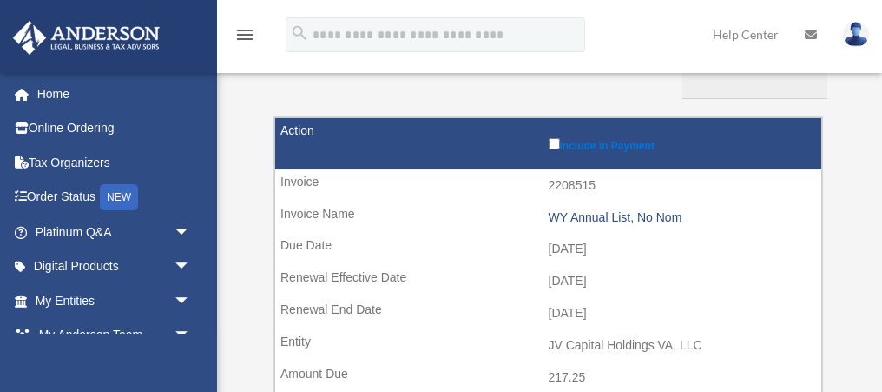
scroll to position [206, 0]
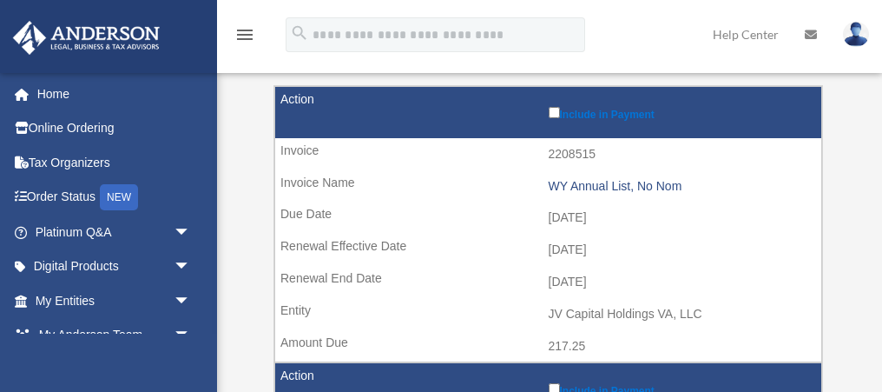
click at [576, 307] on td "JV Capital Holdings VA, LLC" at bounding box center [548, 314] width 546 height 33
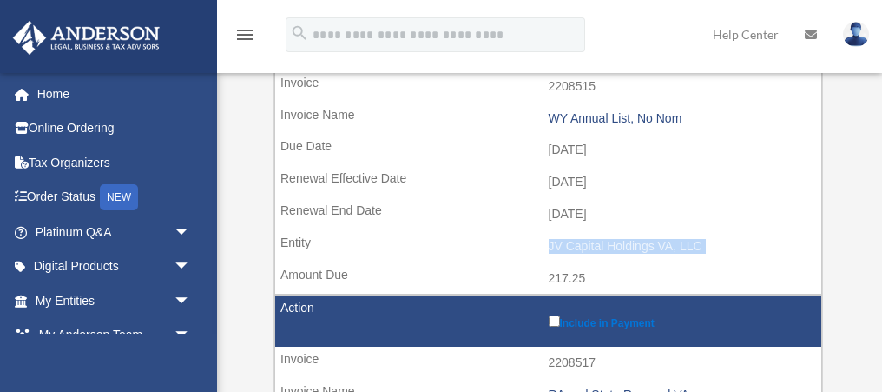
scroll to position [279, 0]
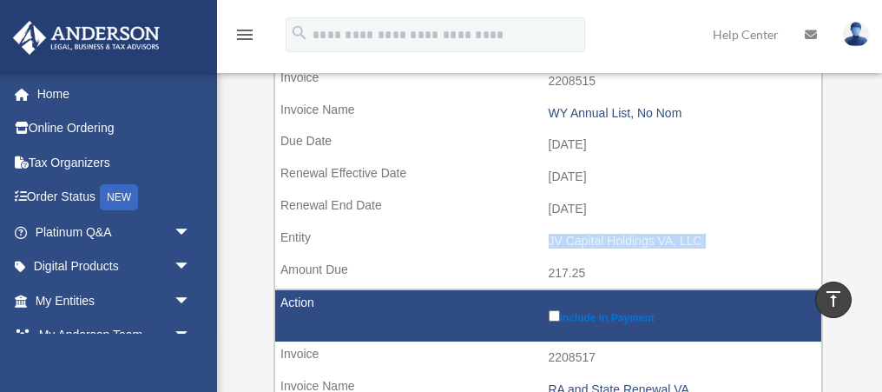
click at [586, 242] on td "JV Capital Holdings VA, LLC" at bounding box center [548, 241] width 546 height 33
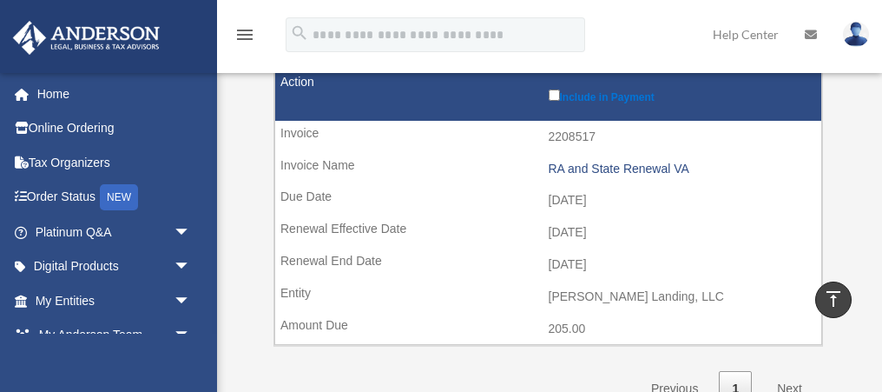
scroll to position [509, 0]
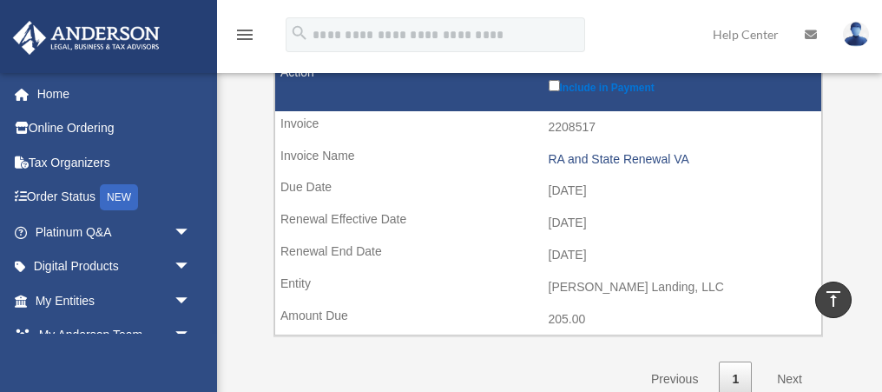
click at [580, 285] on td "[PERSON_NAME] Landing, LLC" at bounding box center [548, 287] width 546 height 33
click at [582, 252] on td "[DATE]" at bounding box center [548, 255] width 546 height 33
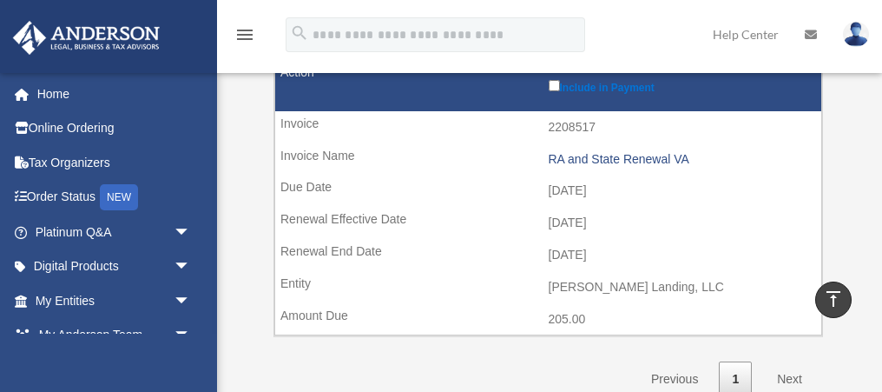
click at [582, 252] on td "[DATE]" at bounding box center [548, 255] width 546 height 33
click at [582, 280] on td "[PERSON_NAME] Landing, LLC" at bounding box center [548, 287] width 546 height 33
click at [586, 260] on td "[DATE]" at bounding box center [548, 255] width 546 height 33
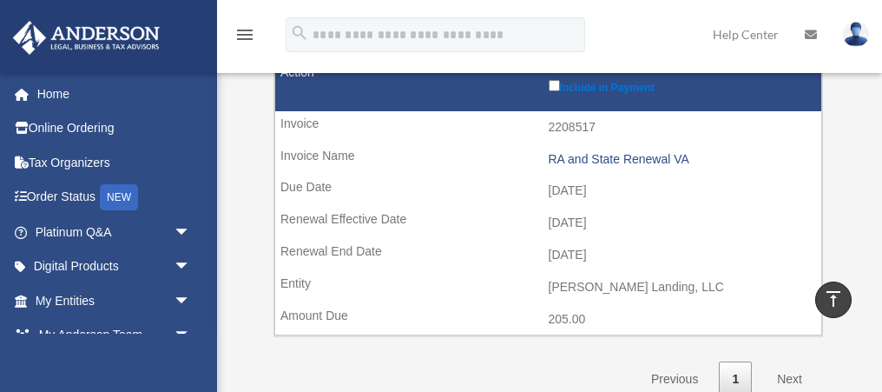
click at [586, 260] on td "[DATE]" at bounding box center [548, 255] width 546 height 33
click at [591, 289] on td "[PERSON_NAME] Landing, LLC" at bounding box center [548, 287] width 546 height 33
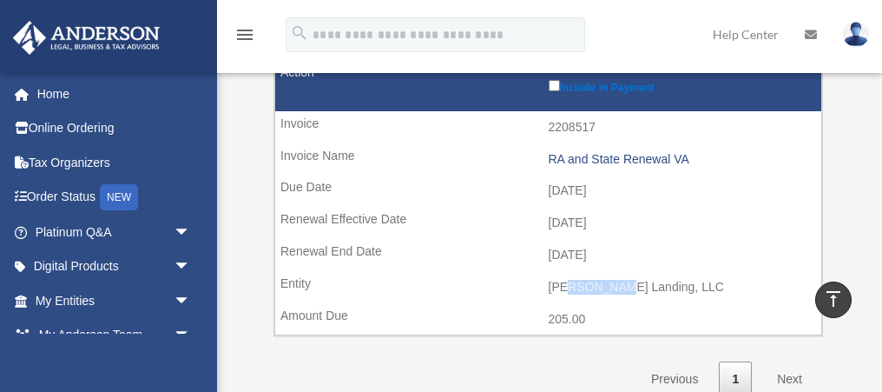
click at [591, 289] on td "[PERSON_NAME] Landing, LLC" at bounding box center [548, 287] width 546 height 33
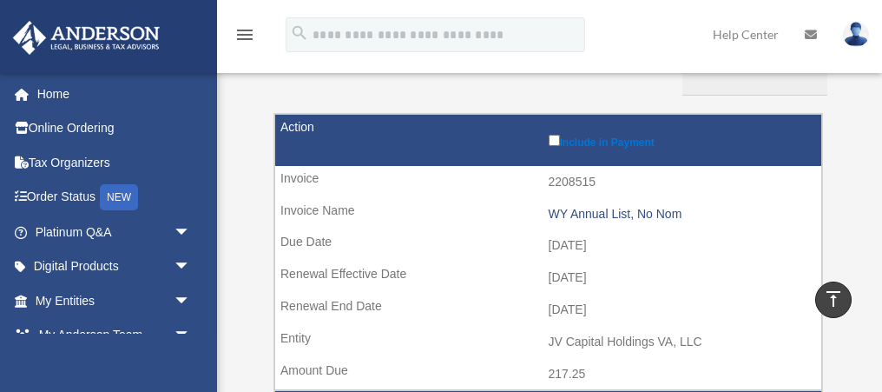
scroll to position [0, 0]
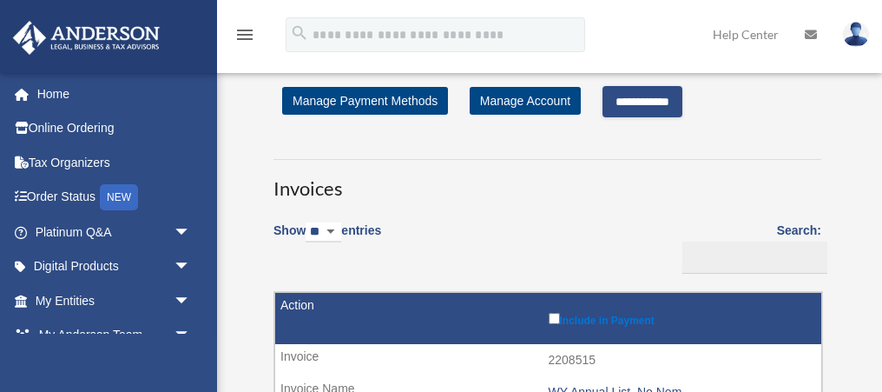
click at [855, 40] on img at bounding box center [856, 34] width 26 height 25
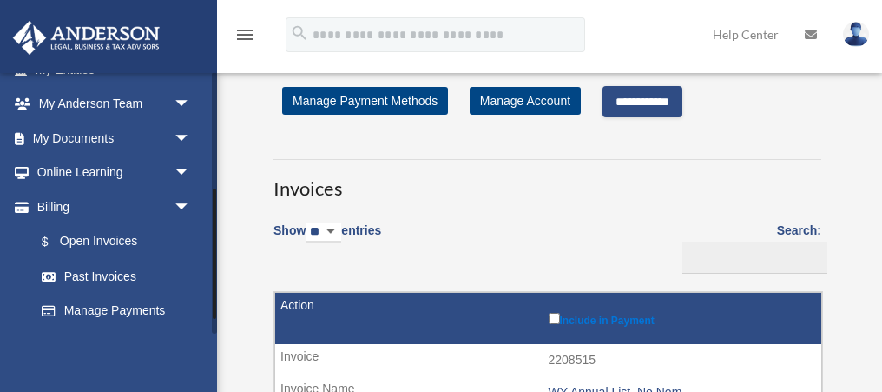
scroll to position [253, 0]
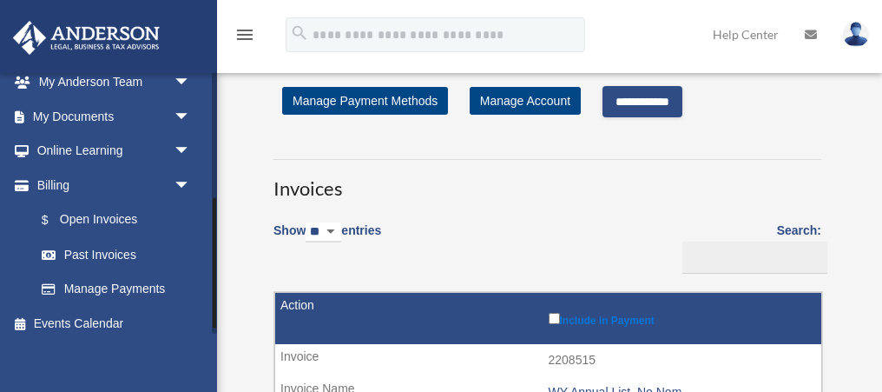
click at [89, 260] on link "Past Invoices" at bounding box center [116, 254] width 184 height 35
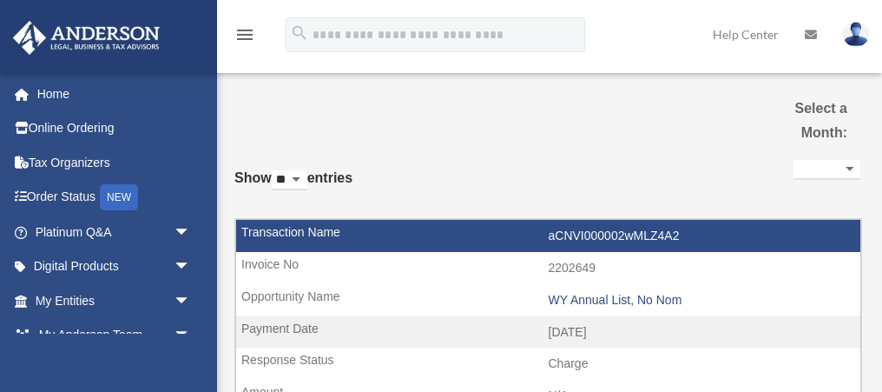
select select
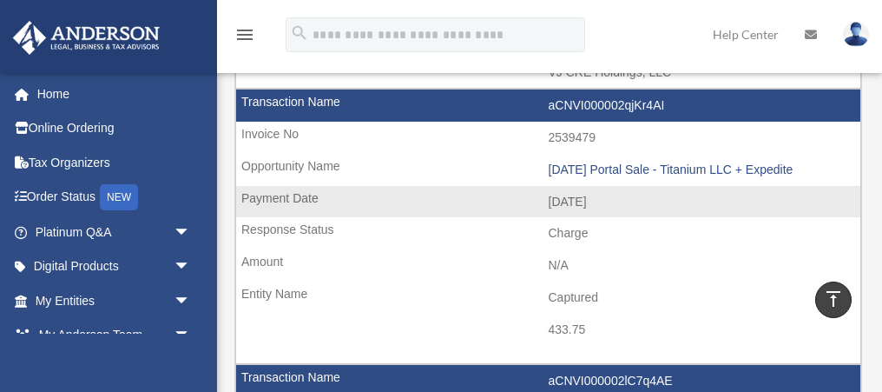
scroll to position [407, 0]
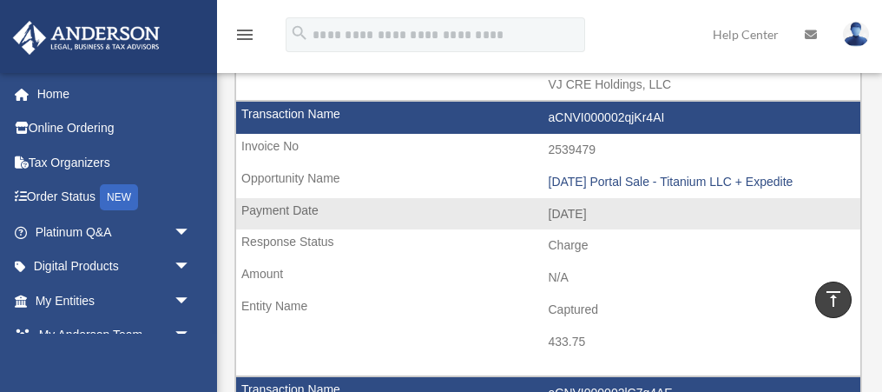
click at [580, 217] on td "[DATE]" at bounding box center [548, 214] width 624 height 33
click at [580, 217] on td "2025-08-04" at bounding box center [548, 214] width 624 height 33
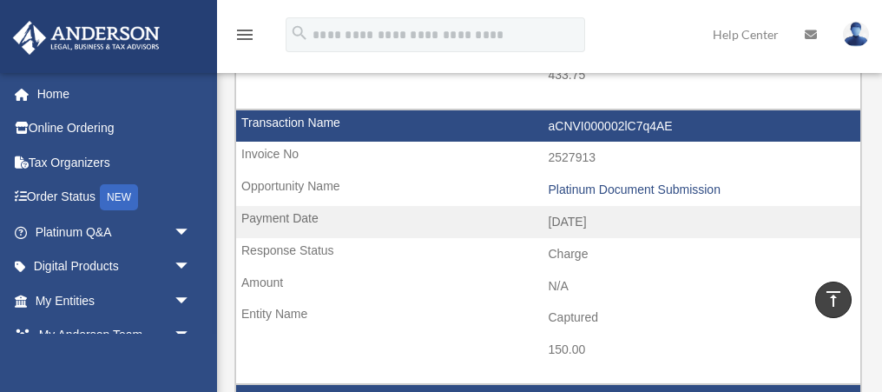
scroll to position [676, 0]
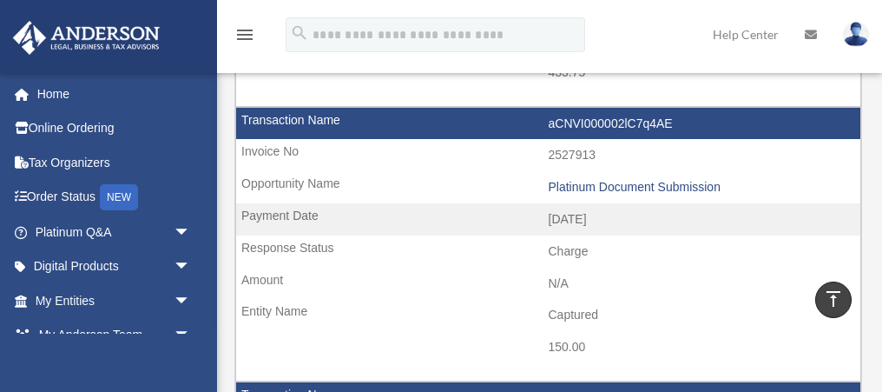
click at [580, 217] on td "2025-07-15" at bounding box center [548, 219] width 624 height 33
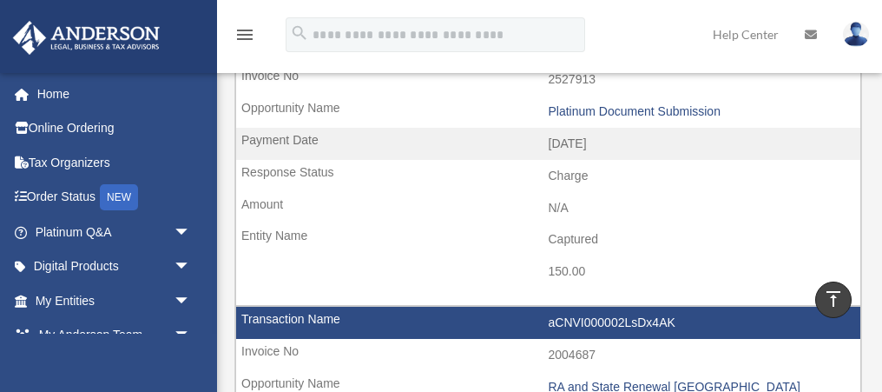
scroll to position [751, 0]
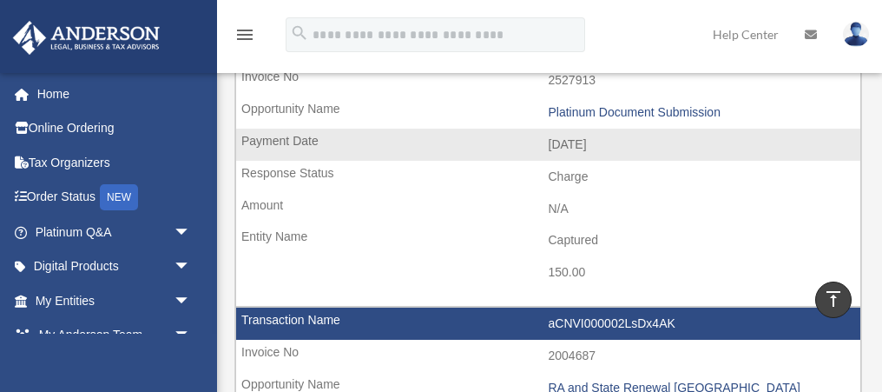
click at [575, 174] on td "Charge" at bounding box center [548, 177] width 624 height 33
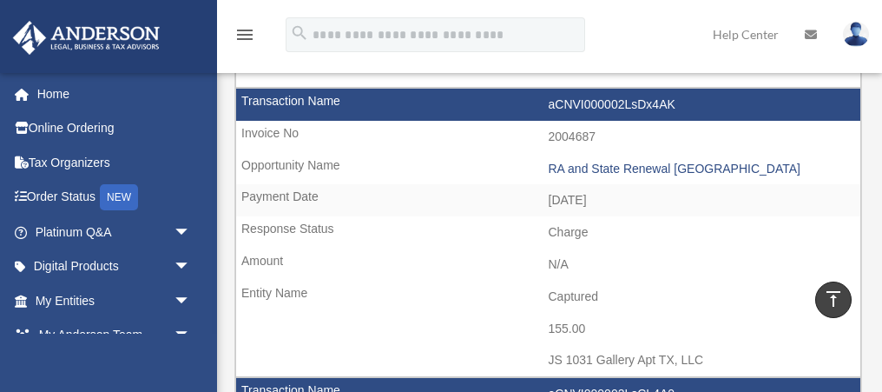
scroll to position [989, 0]
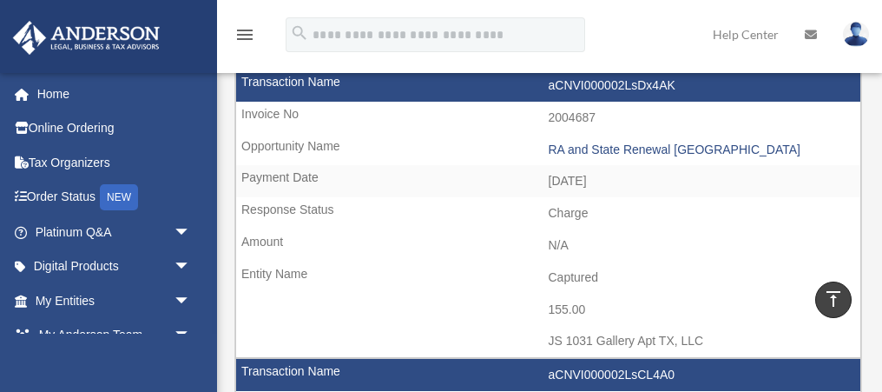
click at [575, 174] on td "2025-04-22" at bounding box center [548, 181] width 624 height 33
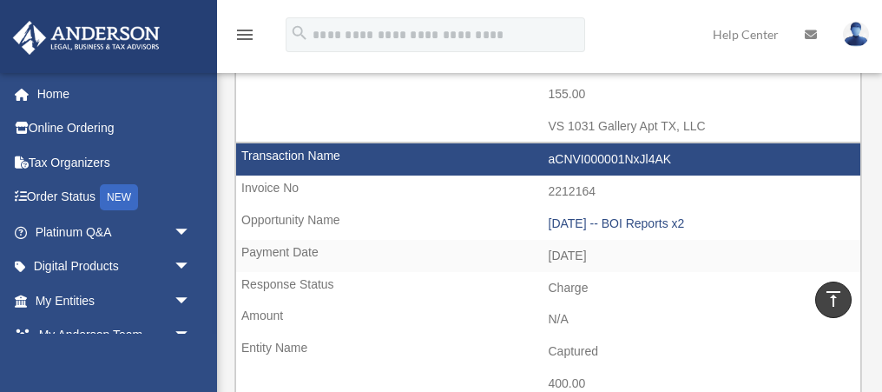
scroll to position [1494, 0]
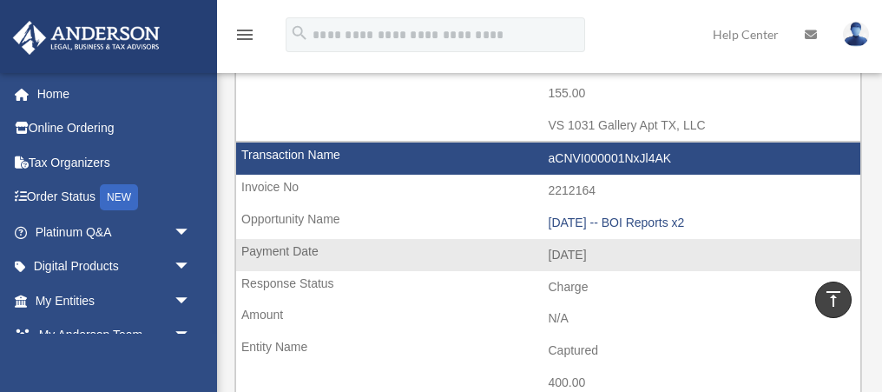
click at [563, 250] on td "2024-10-11" at bounding box center [548, 255] width 624 height 33
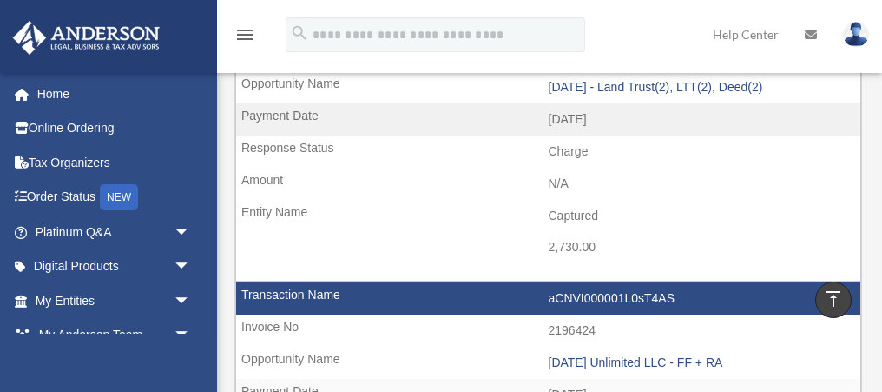
scroll to position [1883, 0]
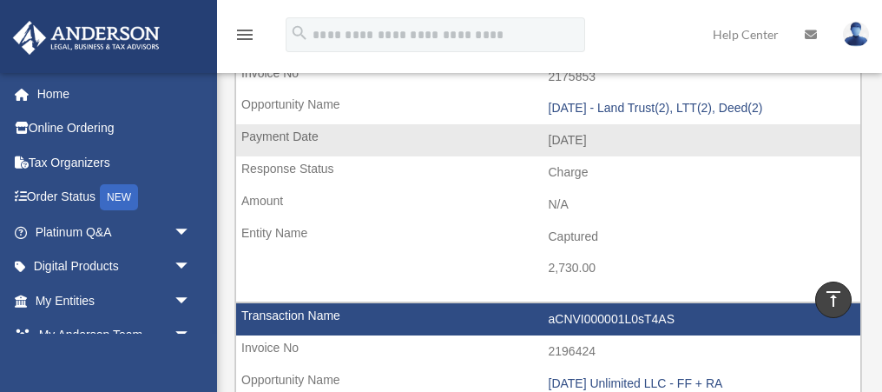
click at [579, 174] on td "Charge" at bounding box center [548, 172] width 624 height 33
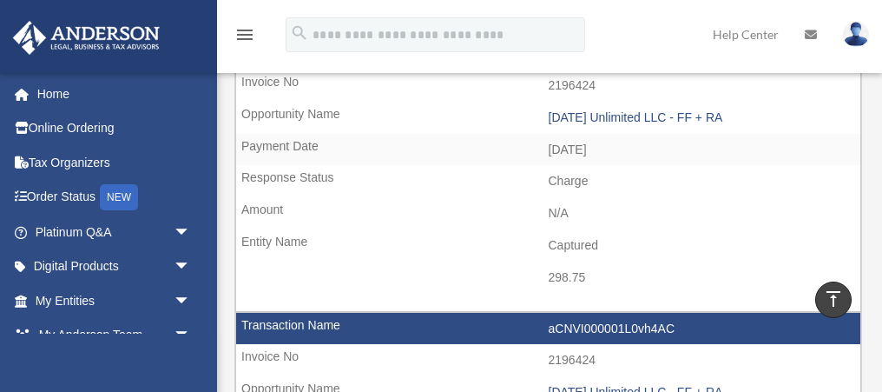
scroll to position [2167, 0]
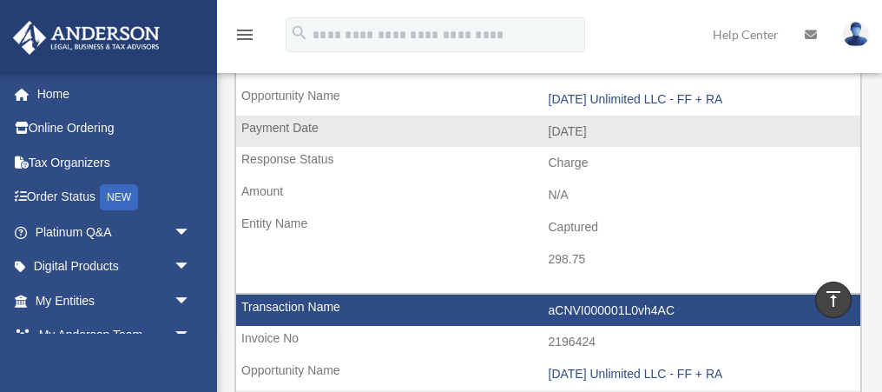
click at [589, 133] on td "2024-10-01" at bounding box center [548, 131] width 624 height 33
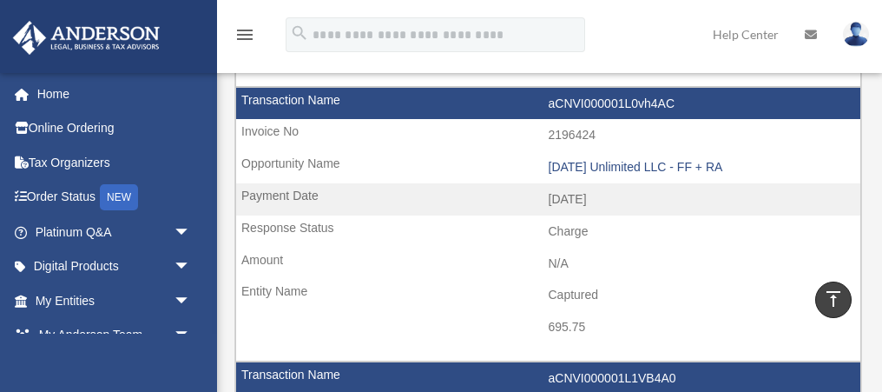
scroll to position [2385, 0]
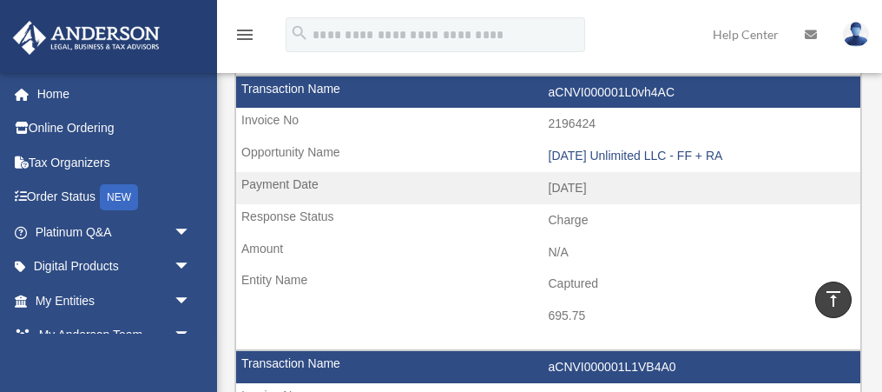
click at [574, 188] on td "2024-10-01" at bounding box center [548, 188] width 624 height 33
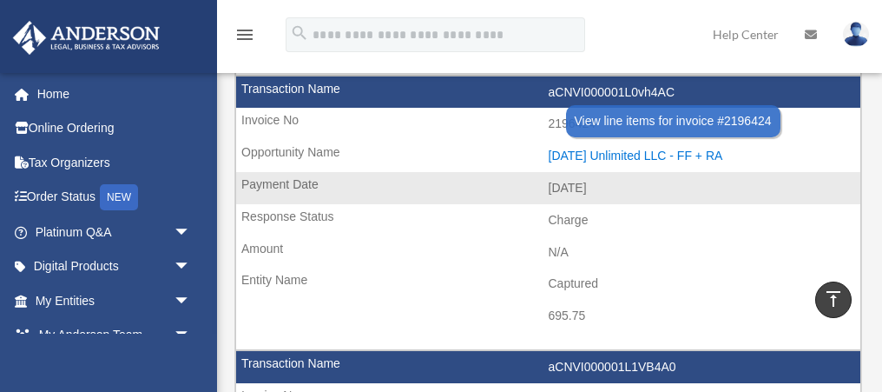
click at [633, 155] on div "2024.10.01 Unlimited LLC - FF + RA" at bounding box center [701, 155] width 304 height 15
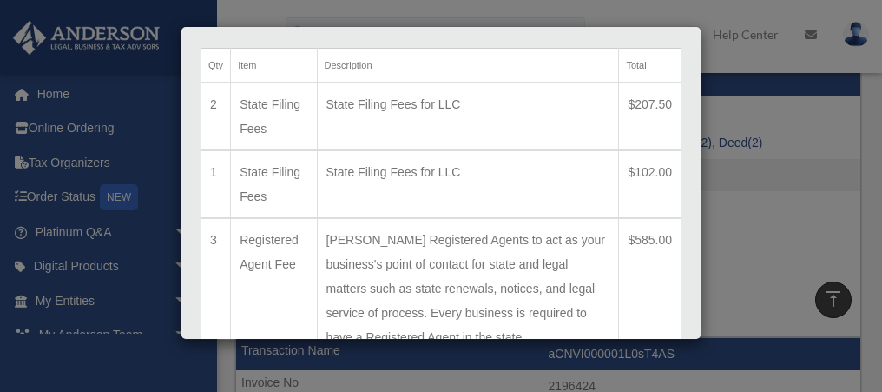
scroll to position [0, 0]
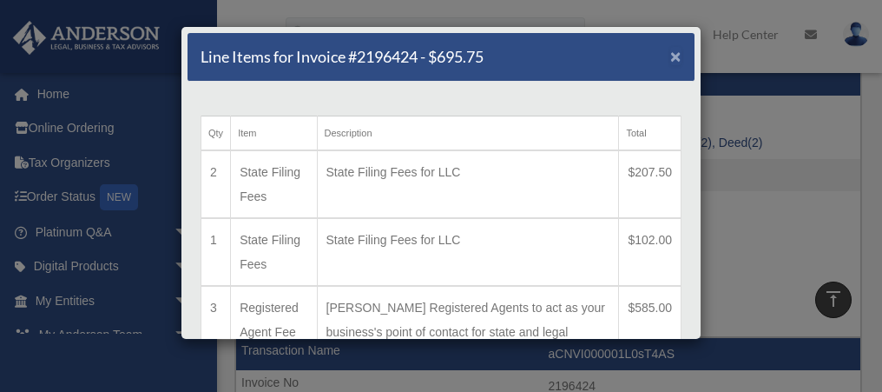
click at [676, 56] on span "×" at bounding box center [675, 56] width 11 height 20
